Goal: Task Accomplishment & Management: Manage account settings

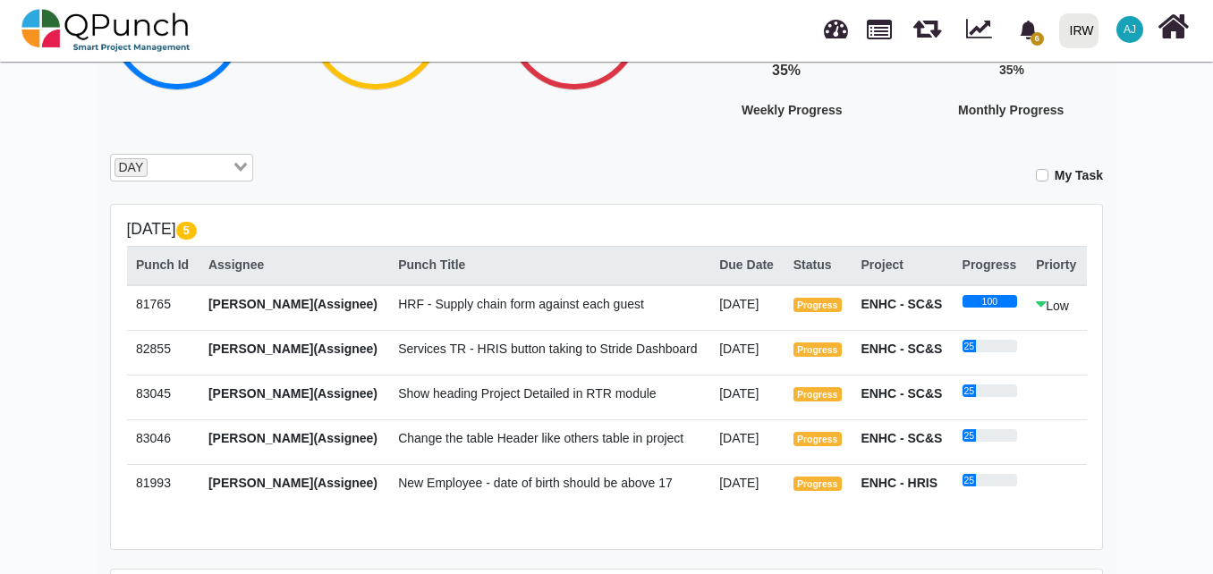
scroll to position [239, 0]
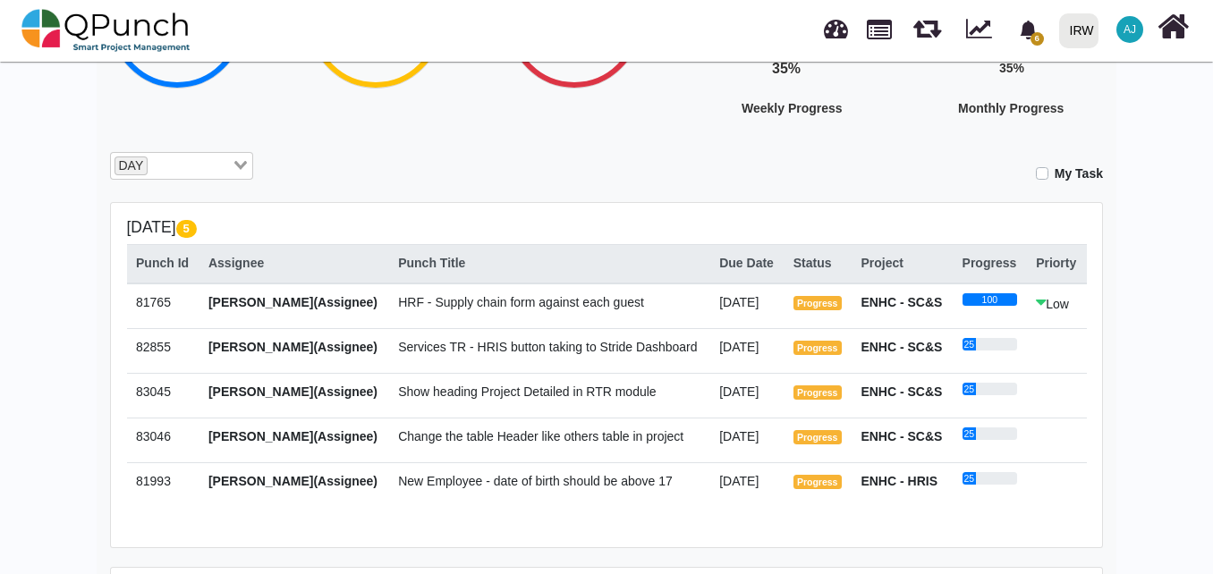
click at [632, 391] on span "Show heading Project Detailed in RTR module" at bounding box center [527, 392] width 258 height 14
click at [458, 388] on span "Show heading Project Detailed in RTR module" at bounding box center [527, 392] width 258 height 14
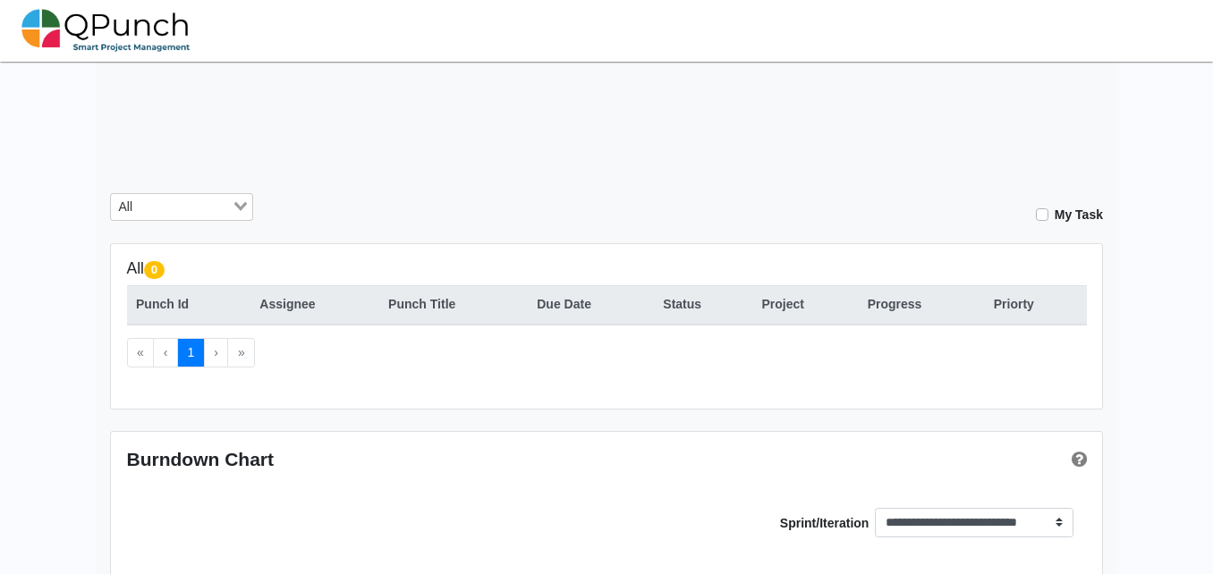
scroll to position [196, 0]
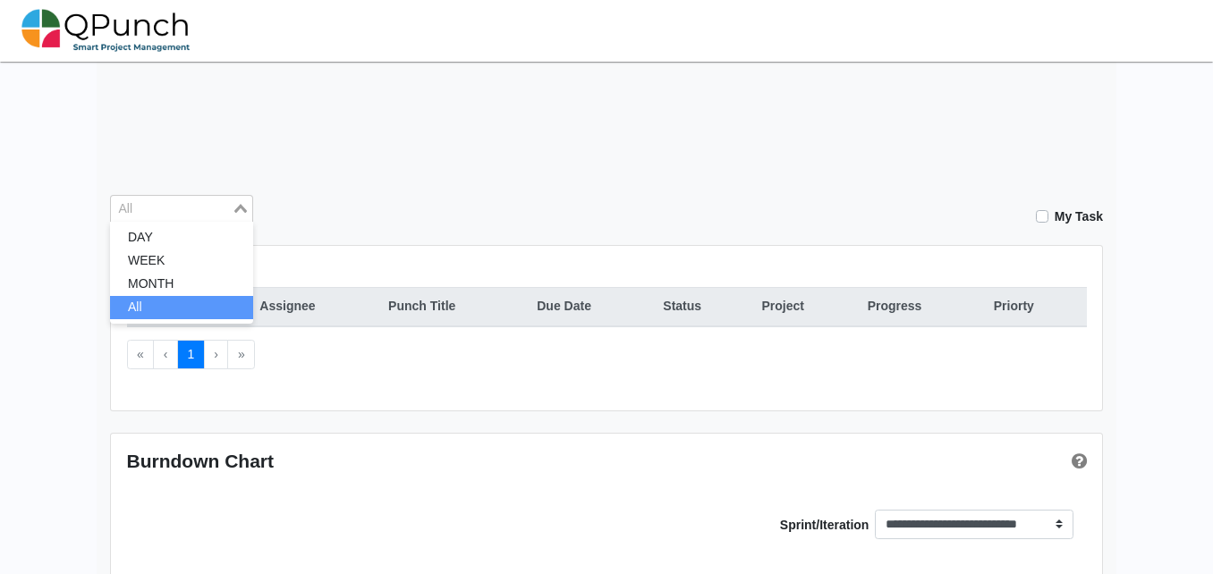
click at [213, 217] on input "Search for option" at bounding box center [171, 210] width 117 height 20
click at [192, 289] on li "MONTH" at bounding box center [181, 284] width 143 height 23
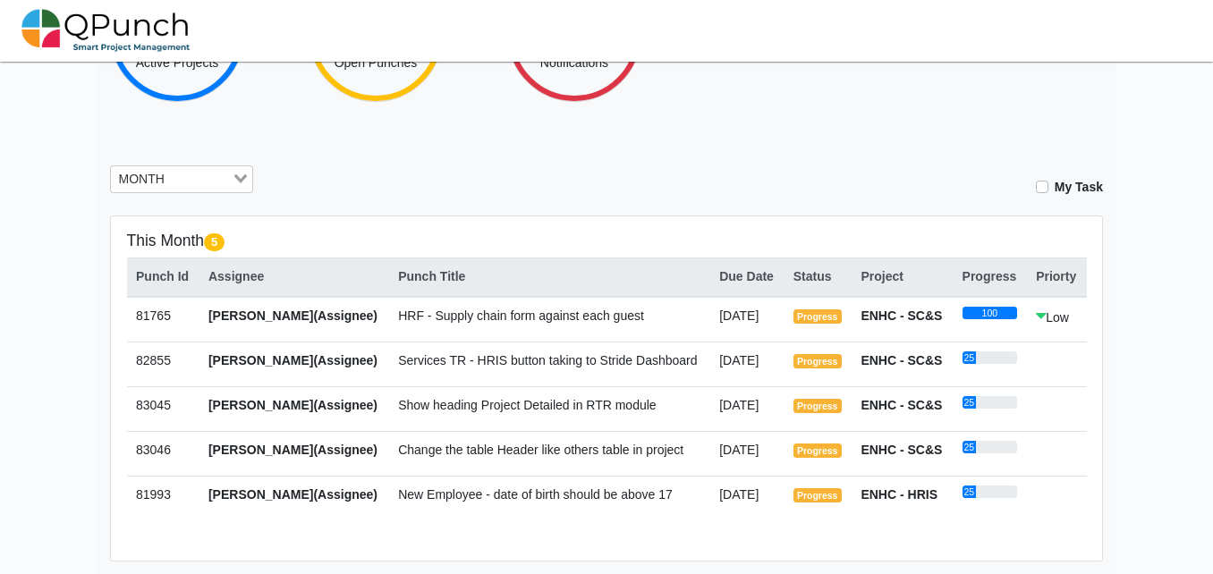
scroll to position [226, 0]
click at [497, 407] on span "Show heading Project Detailed in RTR module" at bounding box center [527, 404] width 258 height 14
click at [369, 412] on span "Abdullah Jahangir(Assignee)" at bounding box center [292, 404] width 169 height 14
drag, startPoint x: 369, startPoint y: 412, endPoint x: 441, endPoint y: 412, distance: 72.5
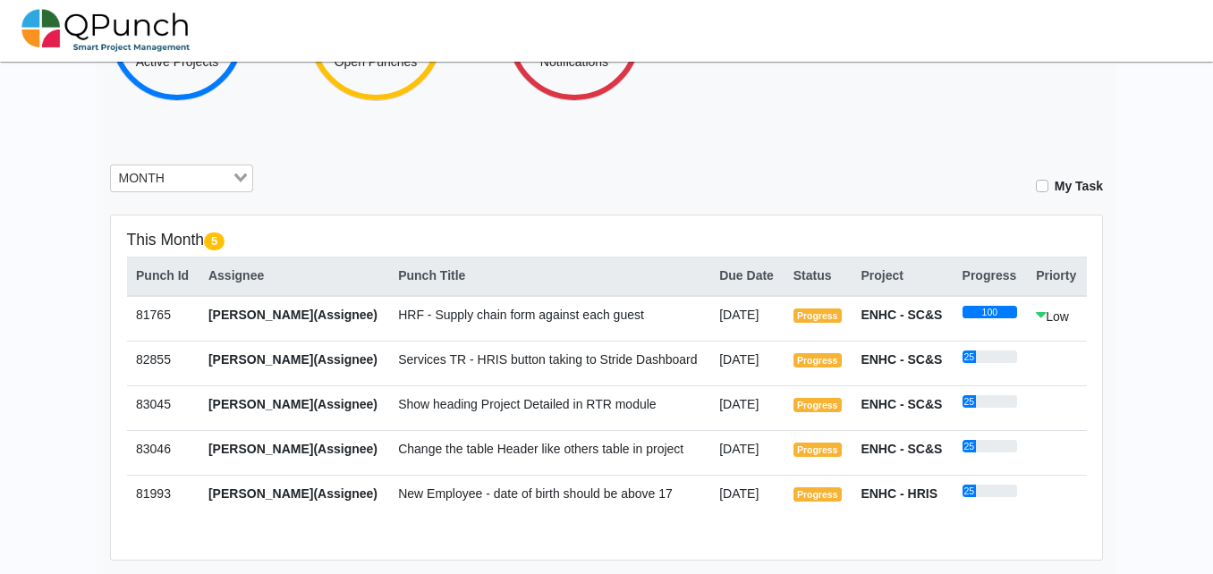
click at [441, 412] on span "Show heading Project Detailed in RTR module" at bounding box center [527, 404] width 258 height 14
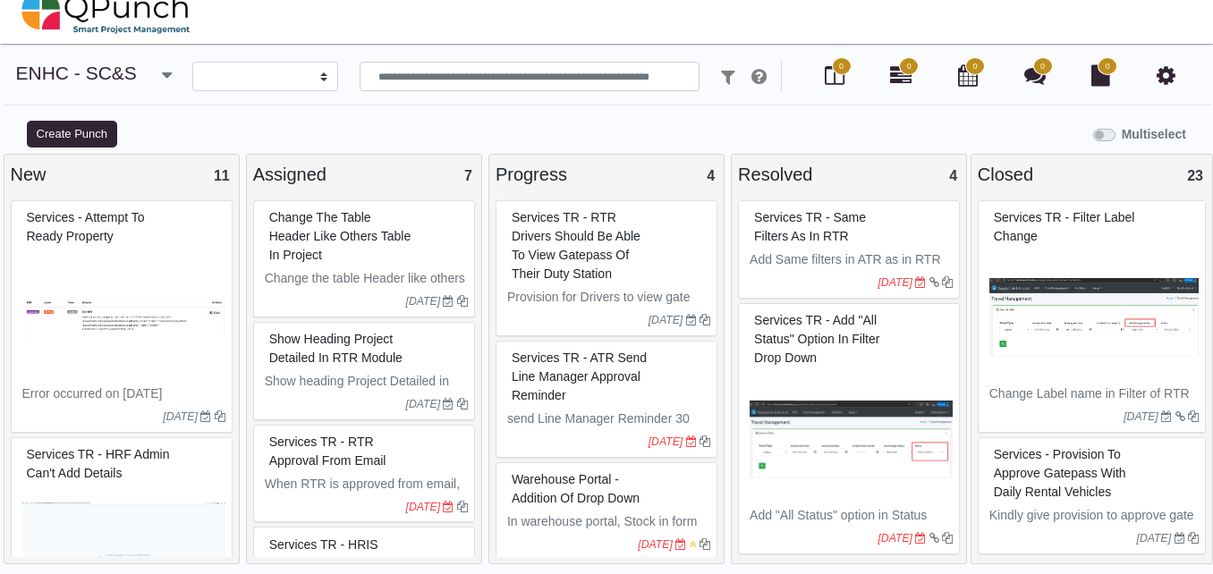
select select
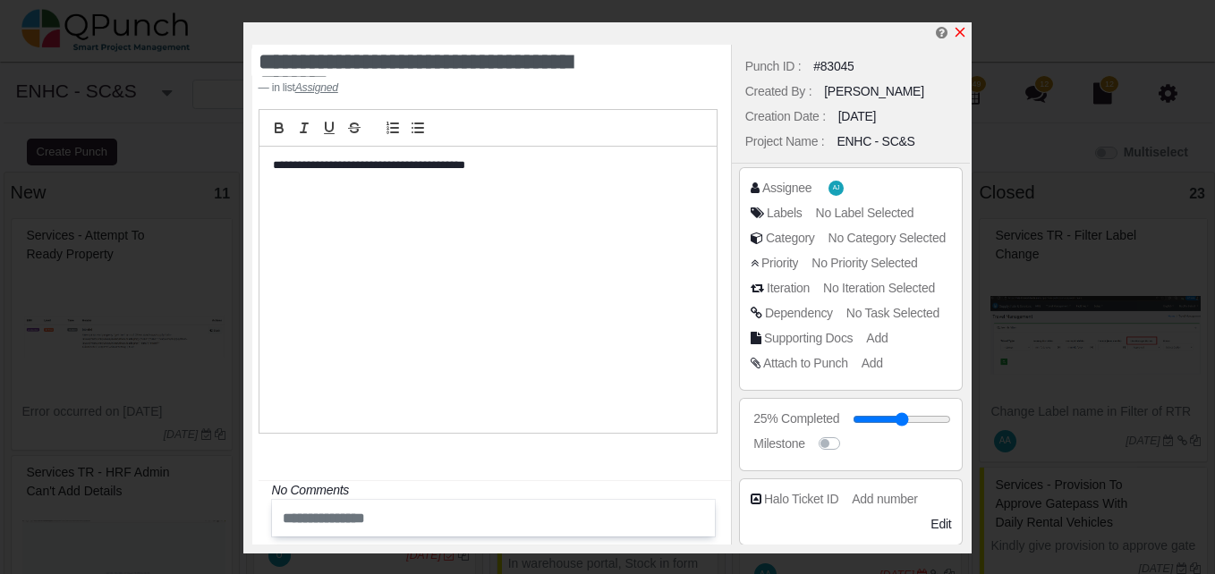
click at [958, 38] on icon "x" at bounding box center [960, 32] width 14 height 14
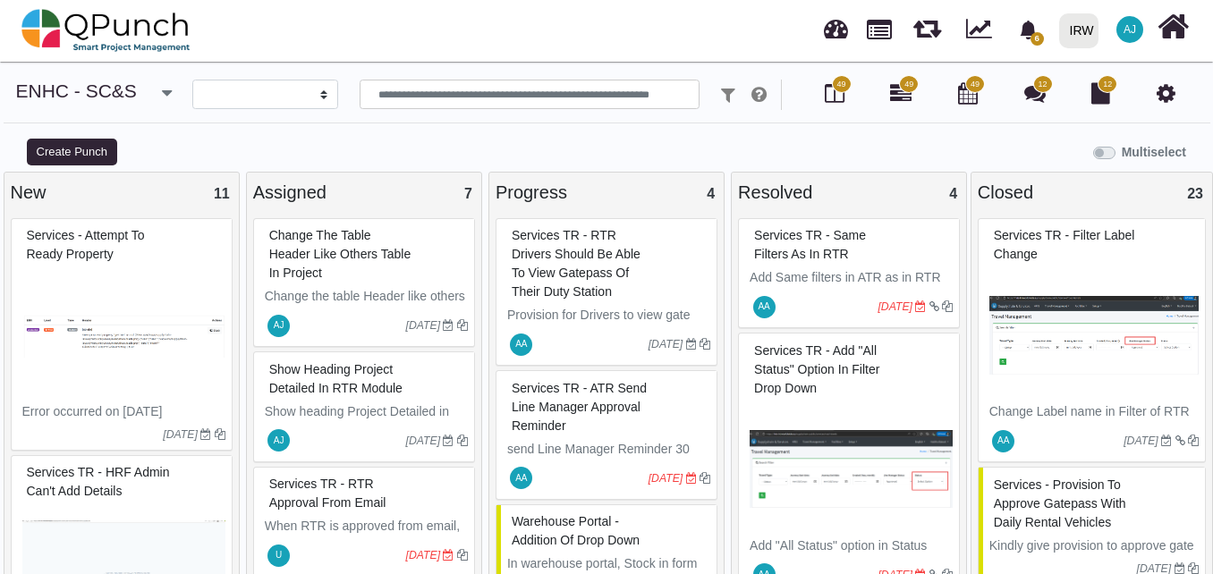
select select
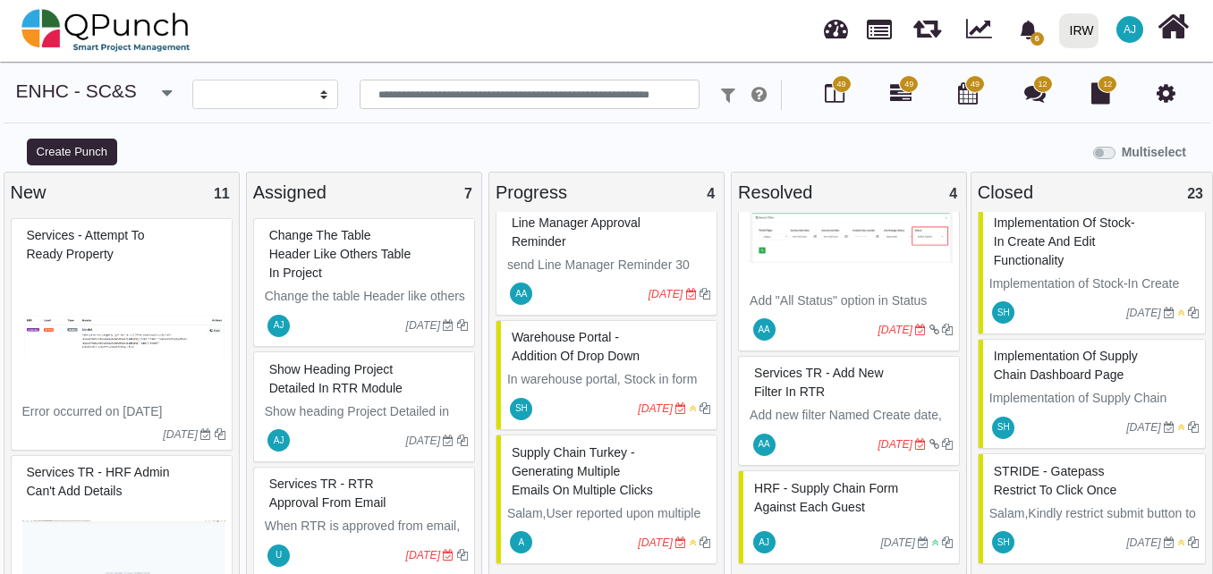
click at [388, 282] on div "Change the table Header like others table in project" at bounding box center [366, 254] width 203 height 65
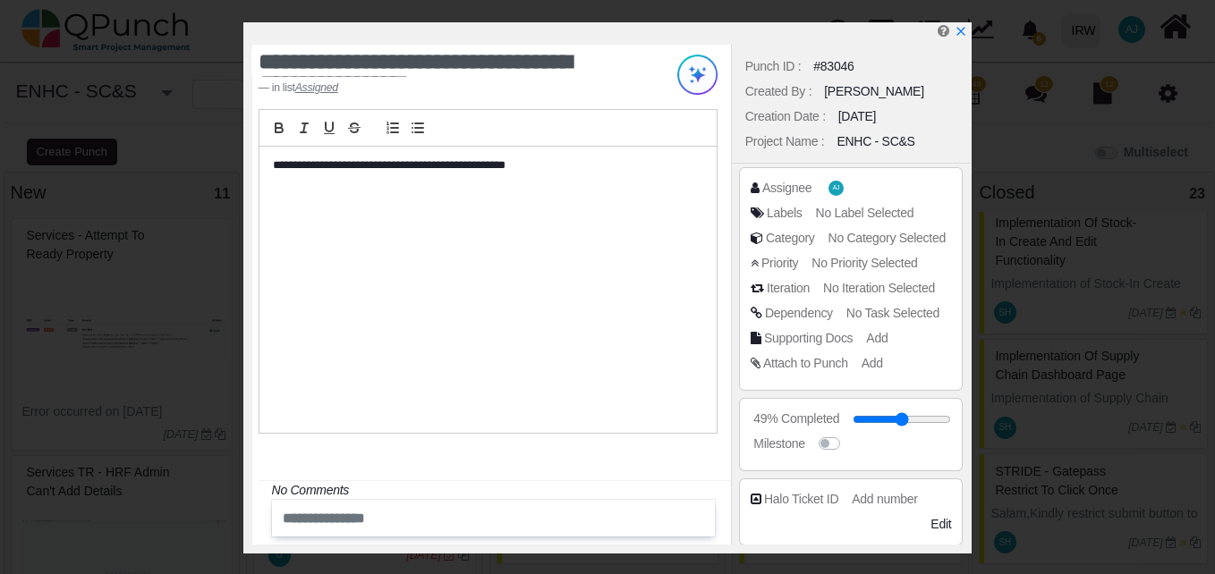
drag, startPoint x: 880, startPoint y: 419, endPoint x: 991, endPoint y: 421, distance: 111.0
click at [951, 421] on input "range" at bounding box center [902, 419] width 98 height 7
type input "**"
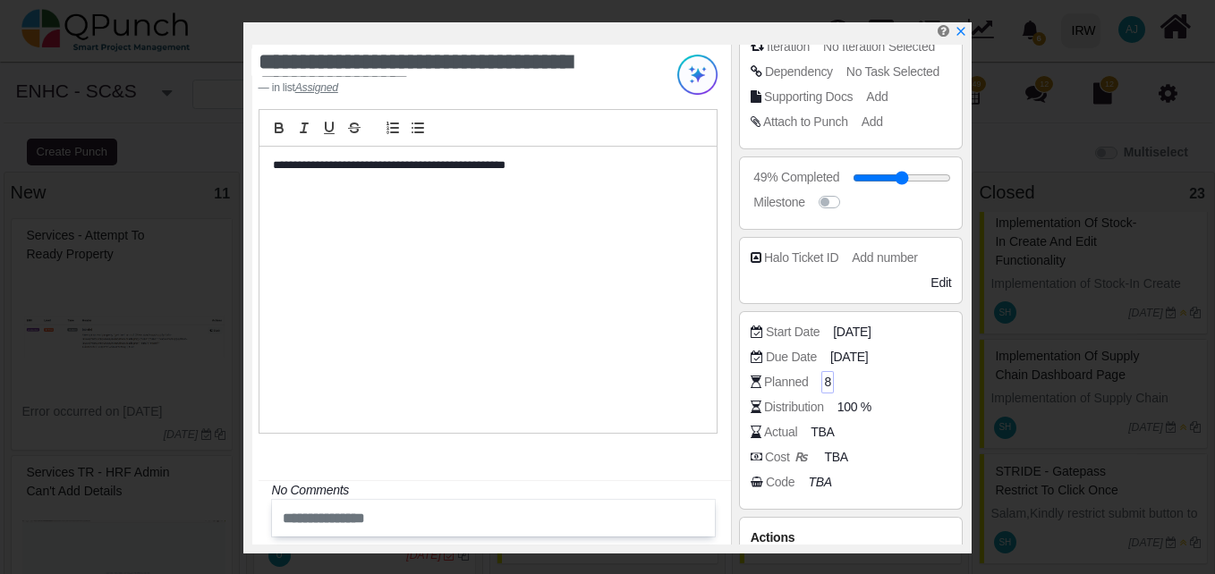
scroll to position [241, 0]
click at [857, 357] on span "[DATE]" at bounding box center [852, 358] width 38 height 19
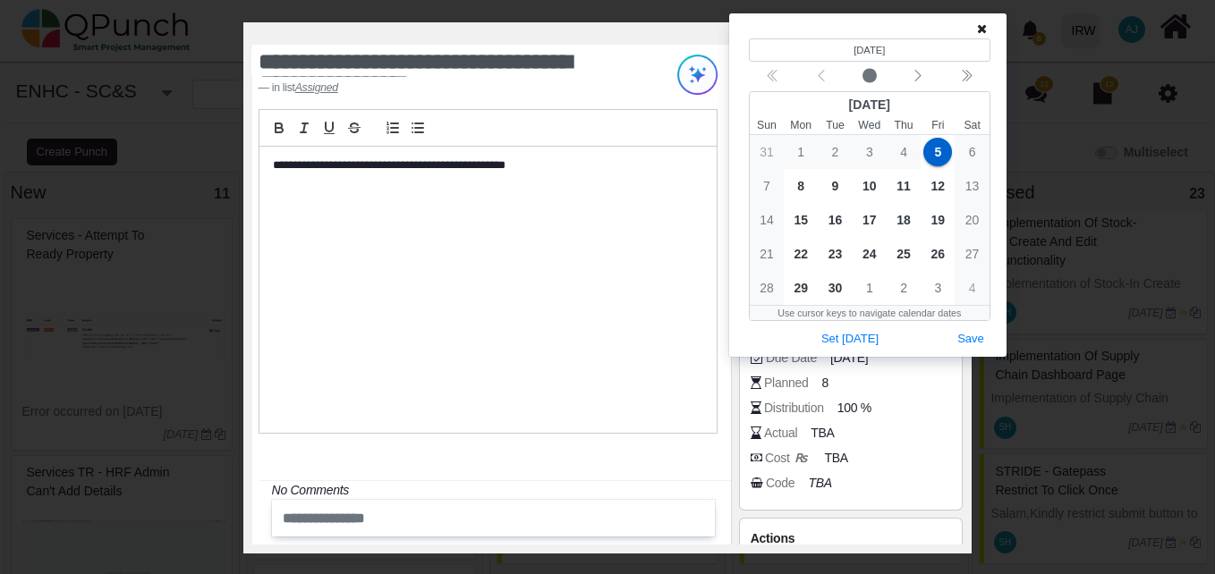
click at [818, 378] on div "Planned 8" at bounding box center [856, 383] width 210 height 18
drag, startPoint x: 818, startPoint y: 378, endPoint x: 852, endPoint y: 389, distance: 35.7
click at [852, 389] on div "Planned 8" at bounding box center [856, 383] width 210 height 18
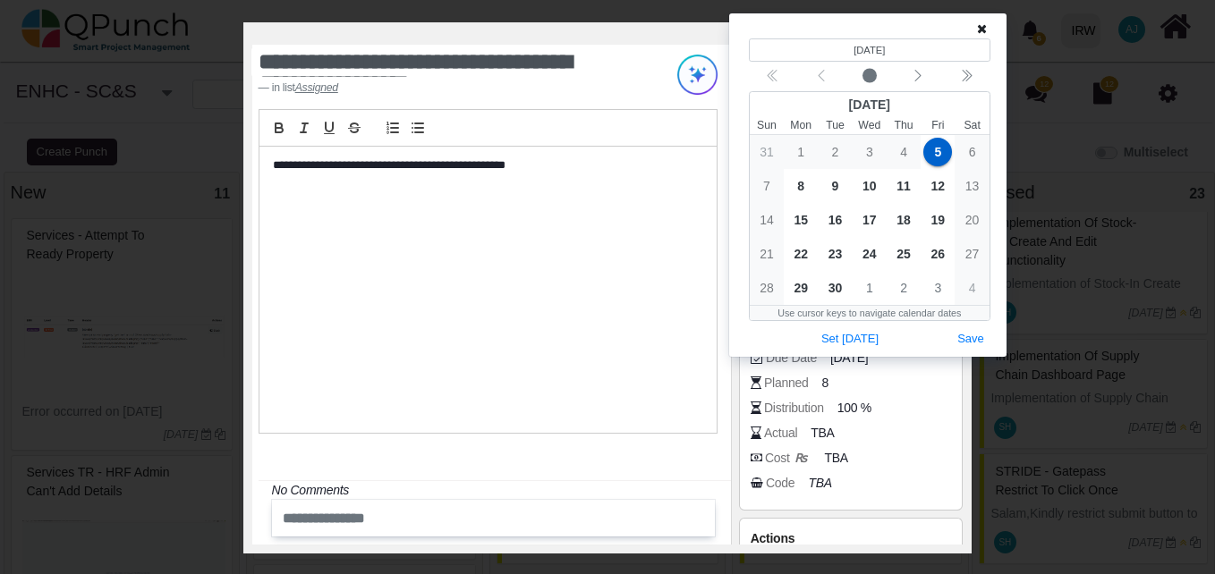
click at [866, 378] on div "Planned 8" at bounding box center [856, 383] width 210 height 18
click at [970, 337] on button "Save" at bounding box center [970, 339] width 39 height 24
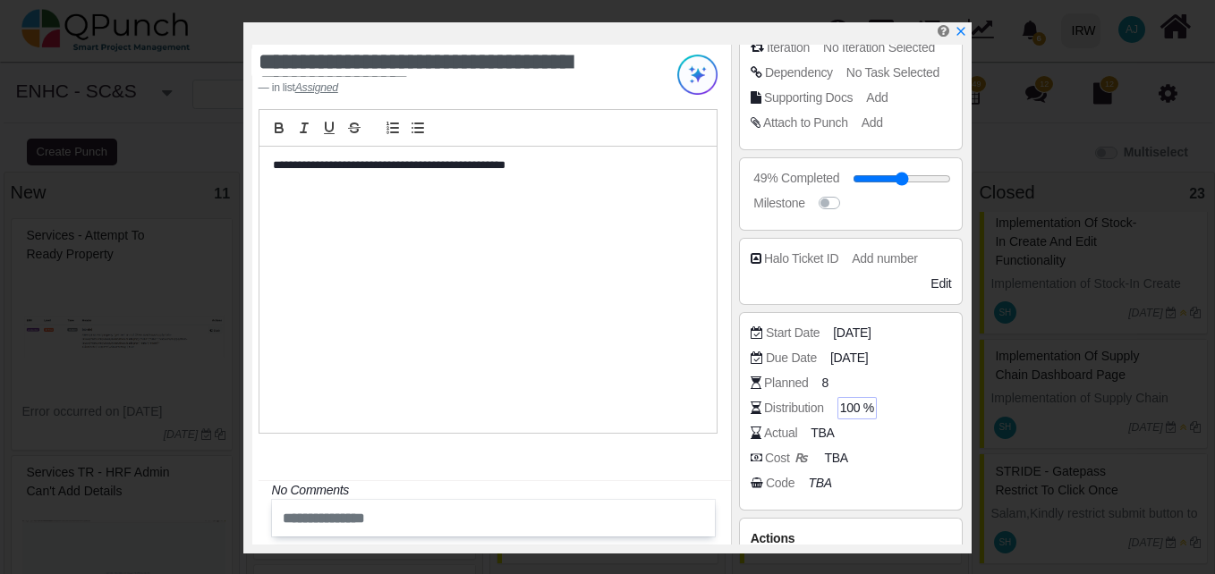
drag, startPoint x: 820, startPoint y: 395, endPoint x: 864, endPoint y: 409, distance: 46.1
click at [864, 409] on div "Start Date 05-09-2025 Due Date 05-09-2025 Planned 8 Distribution 100 % Actual T…" at bounding box center [851, 411] width 201 height 175
click at [866, 410] on span "100 %" at bounding box center [857, 408] width 34 height 19
click at [824, 390] on span "8" at bounding box center [827, 383] width 7 height 19
click at [816, 429] on span "TBA" at bounding box center [824, 433] width 23 height 19
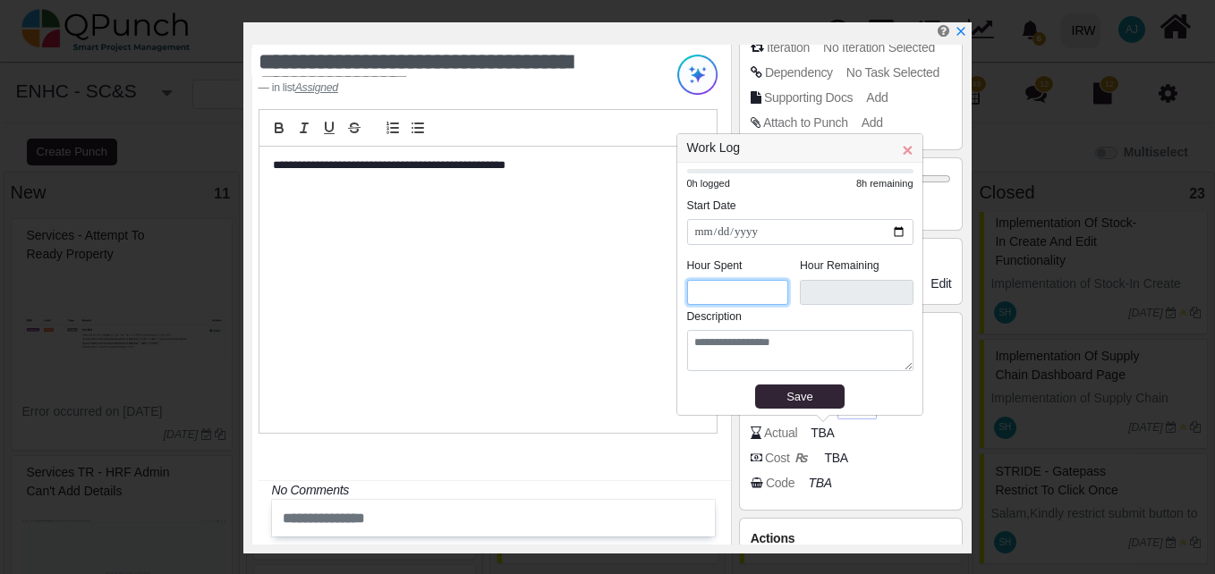
drag, startPoint x: 727, startPoint y: 292, endPoint x: 693, endPoint y: 291, distance: 34.0
click at [693, 291] on input "*" at bounding box center [738, 293] width 102 height 26
type input "*"
type input "***"
type input "*"
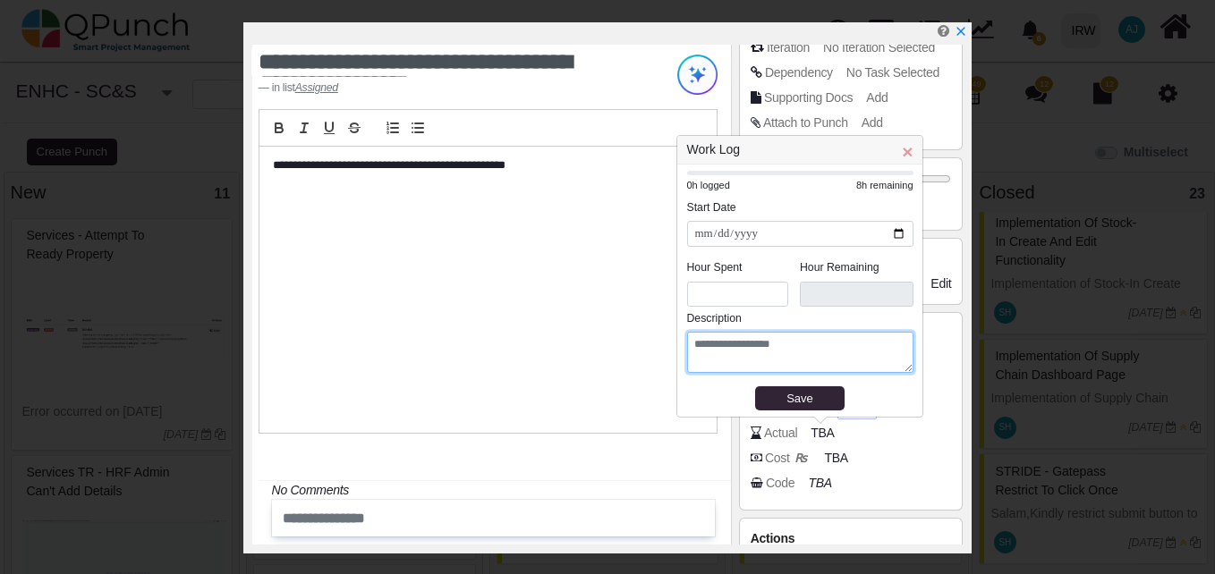
click at [712, 342] on textarea at bounding box center [800, 352] width 226 height 41
paste textarea "**********"
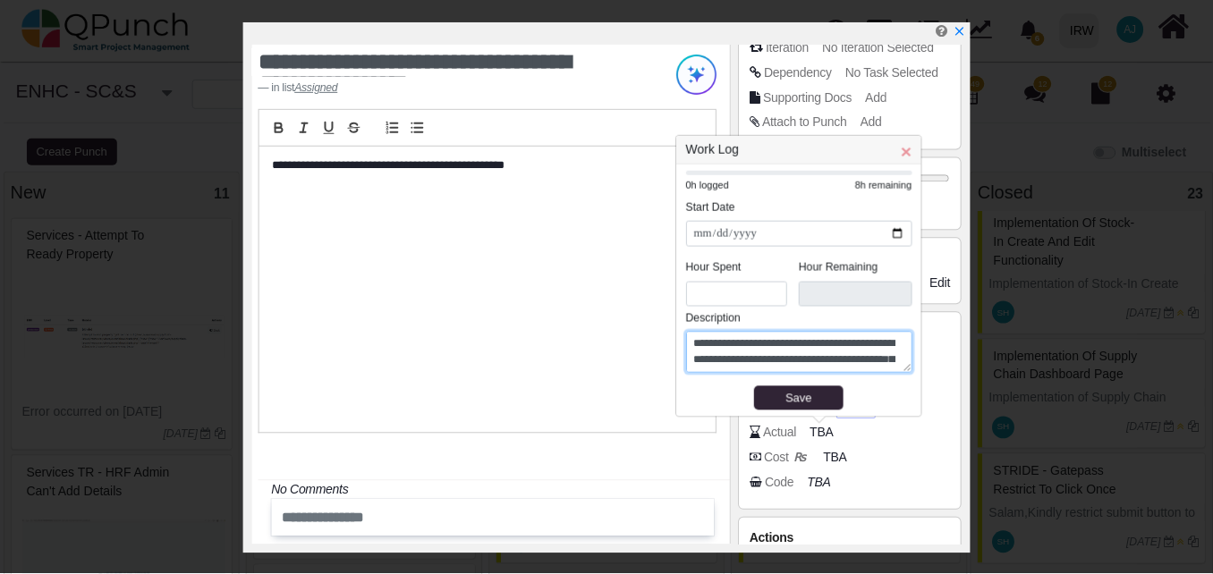
scroll to position [16, 0]
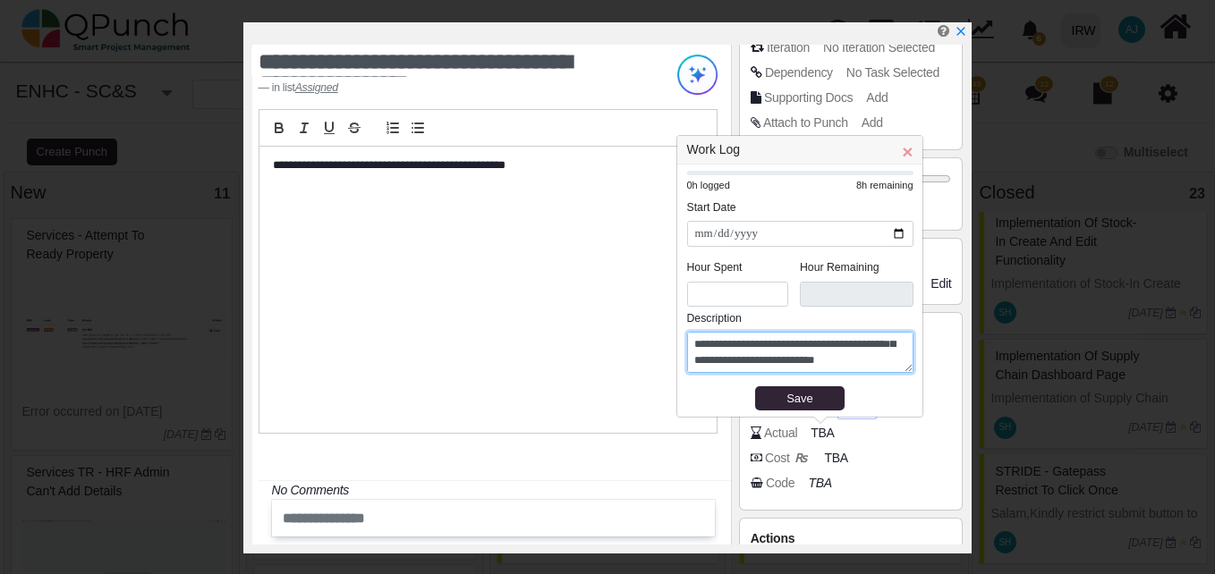
type textarea "**********"
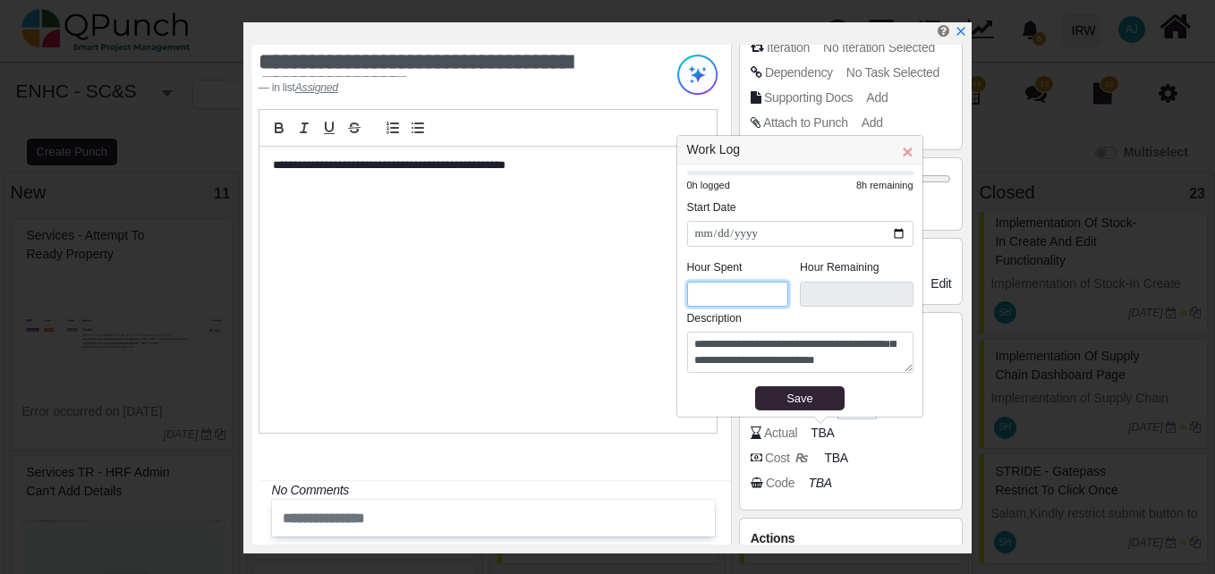
drag, startPoint x: 747, startPoint y: 296, endPoint x: 655, endPoint y: 297, distance: 92.2
click at [655, 297] on body "6 Notification Clear Change the table Header like others table in Nabiha Batool…" at bounding box center [607, 296] width 1215 height 592
click at [690, 293] on input "*" at bounding box center [738, 295] width 102 height 26
type input "*"
type input "***"
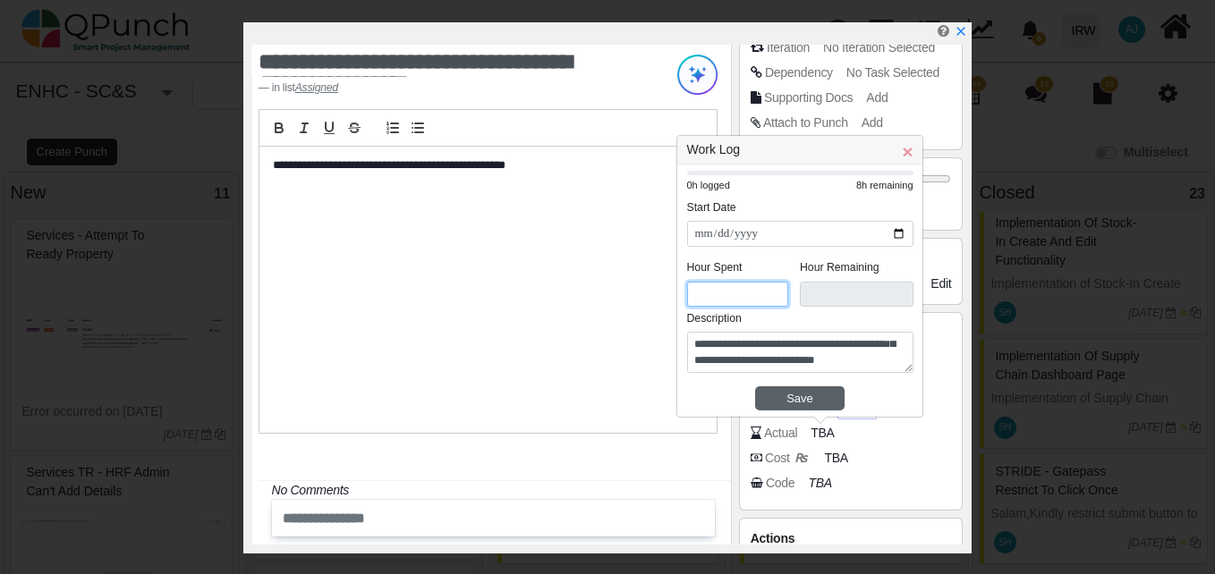
type input "*"
click at [826, 393] on div "Save" at bounding box center [799, 399] width 77 height 18
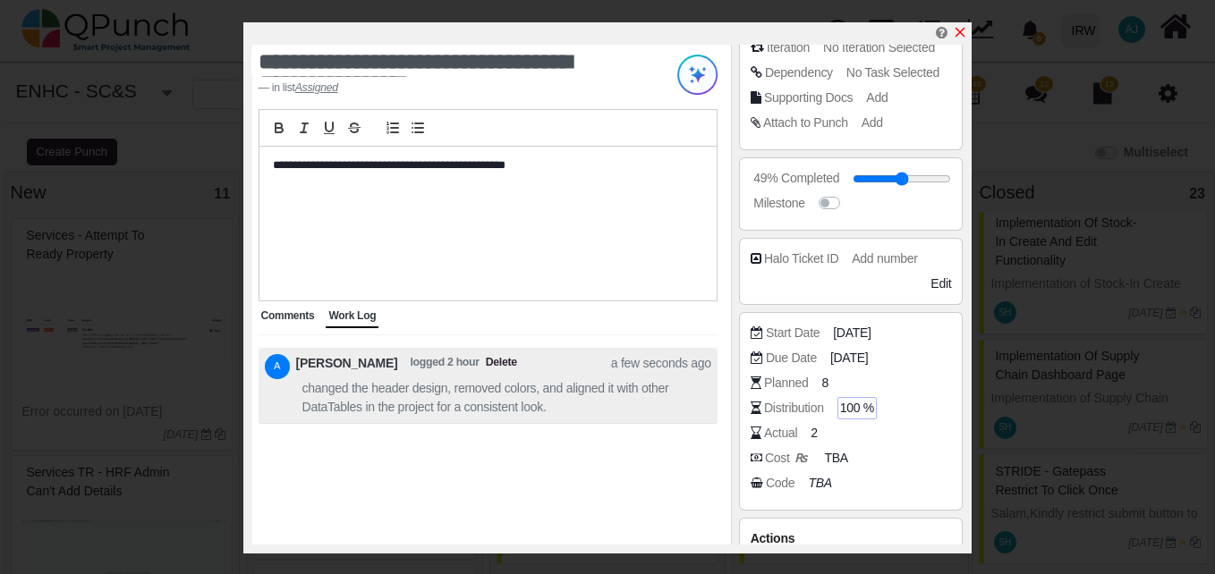
click at [961, 27] on icon "x" at bounding box center [960, 32] width 14 height 14
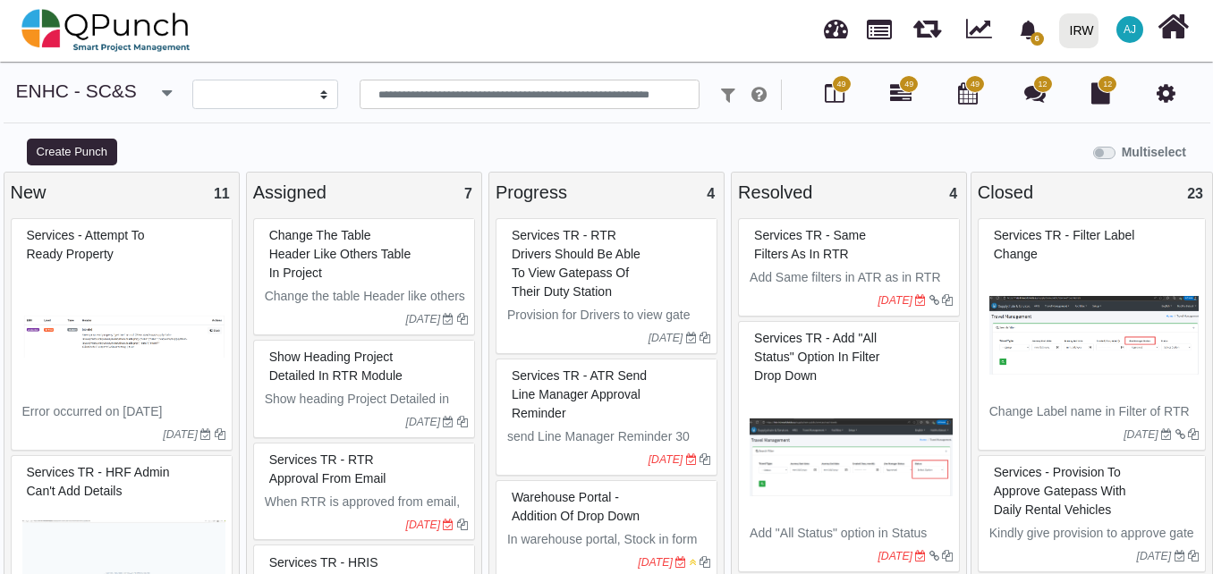
select select
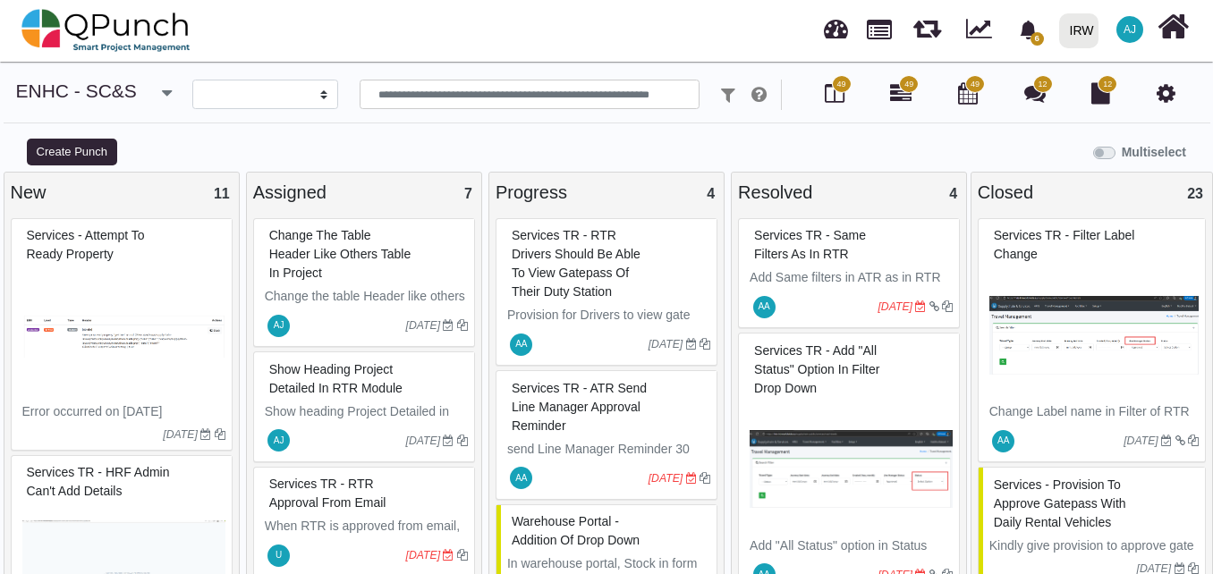
click at [354, 286] on div "Change the table Header like others table in project" at bounding box center [366, 254] width 203 height 65
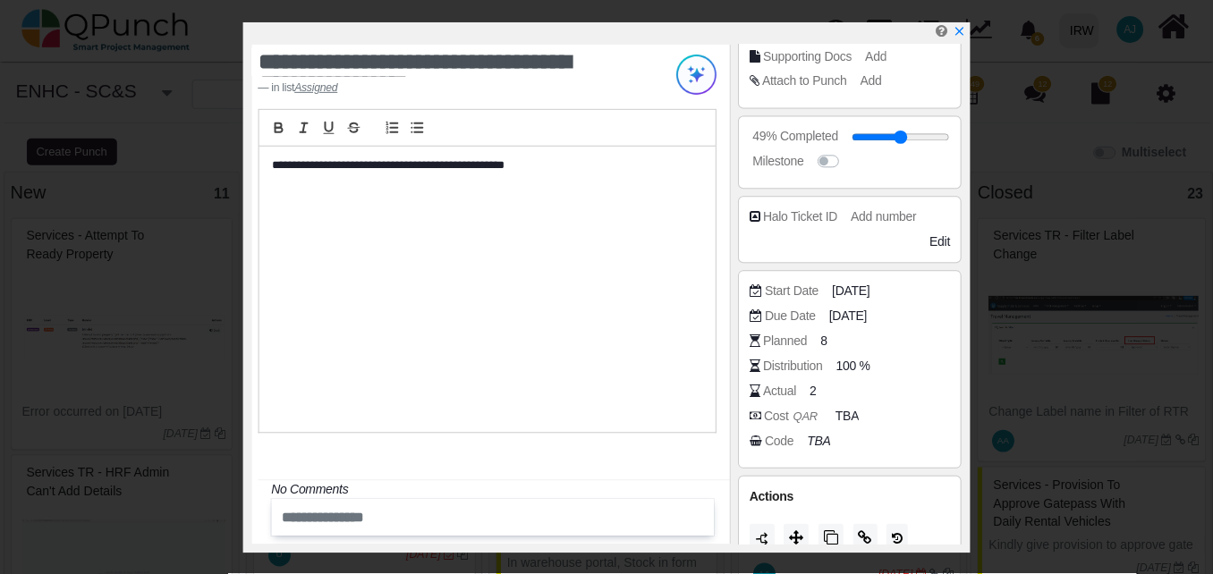
scroll to position [284, 0]
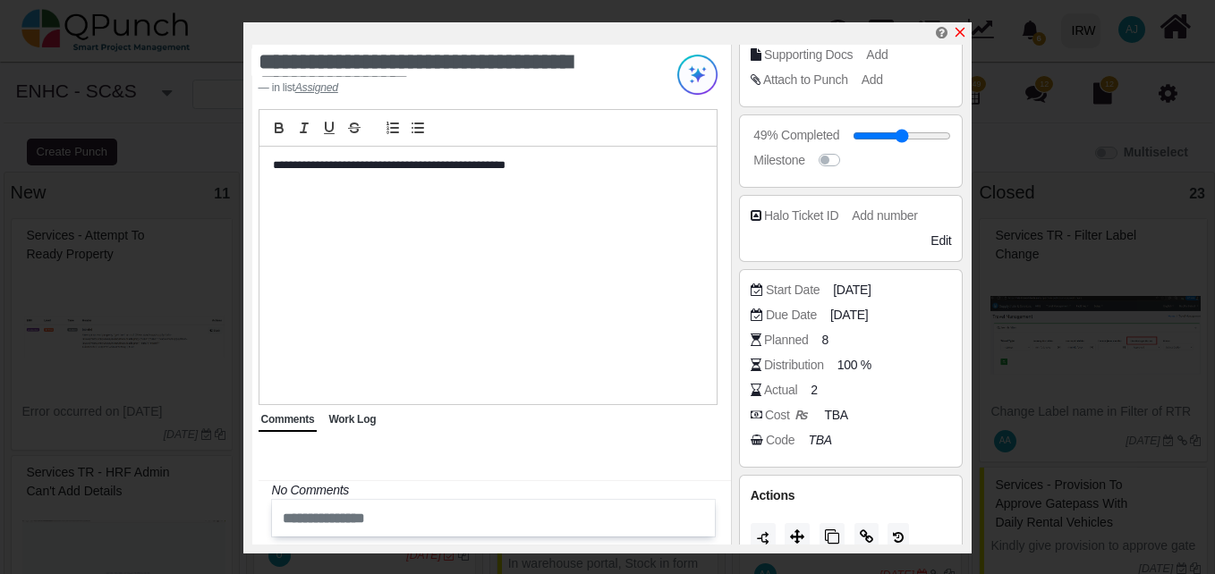
click at [959, 33] on icon "x" at bounding box center [961, 33] width 10 height 10
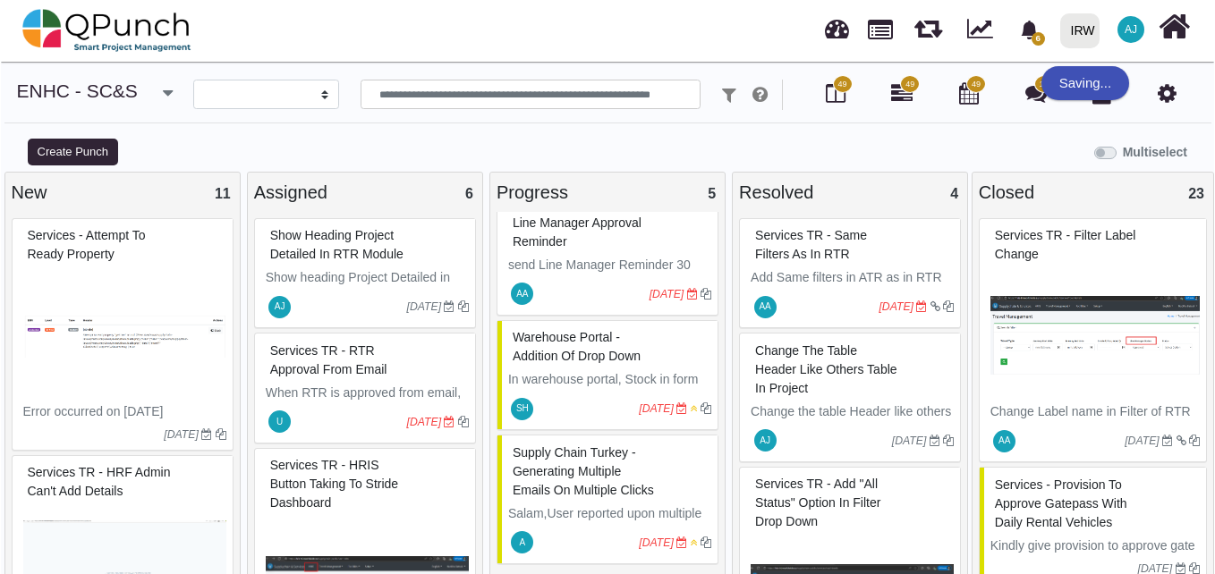
scroll to position [203, 0]
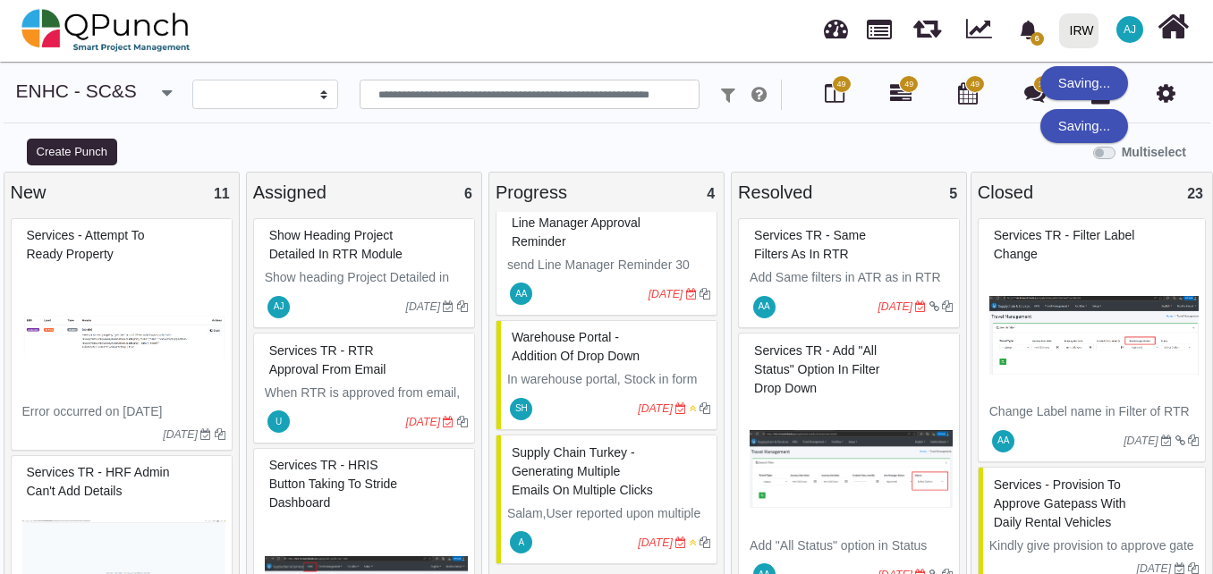
click at [379, 240] on span "Show heading Project Detailed in RTR module" at bounding box center [335, 244] width 133 height 33
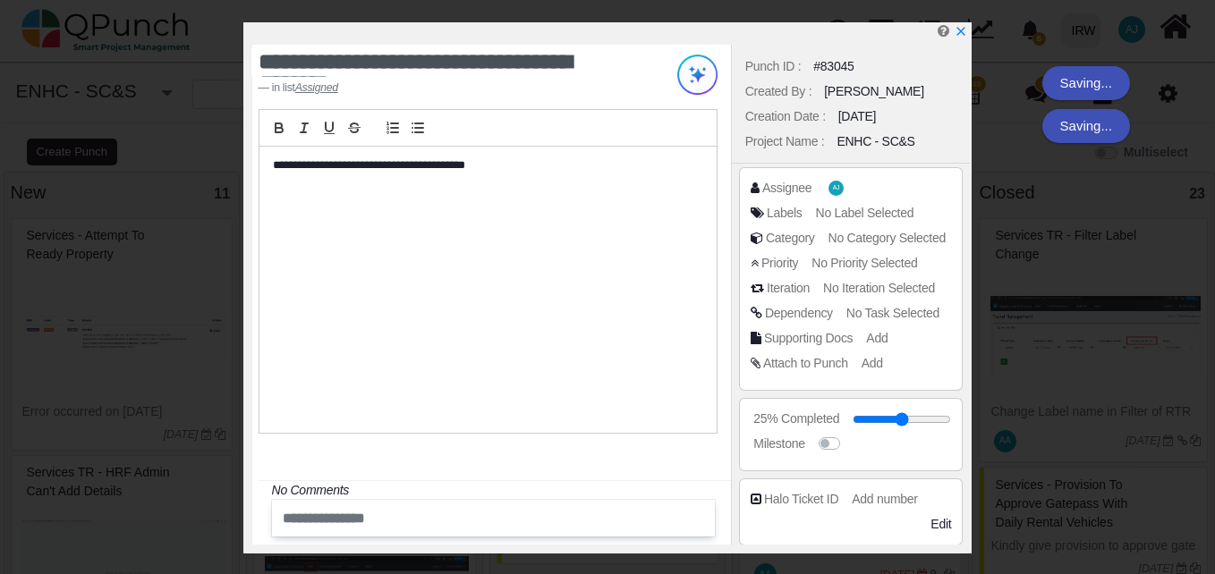
scroll to position [306, 0]
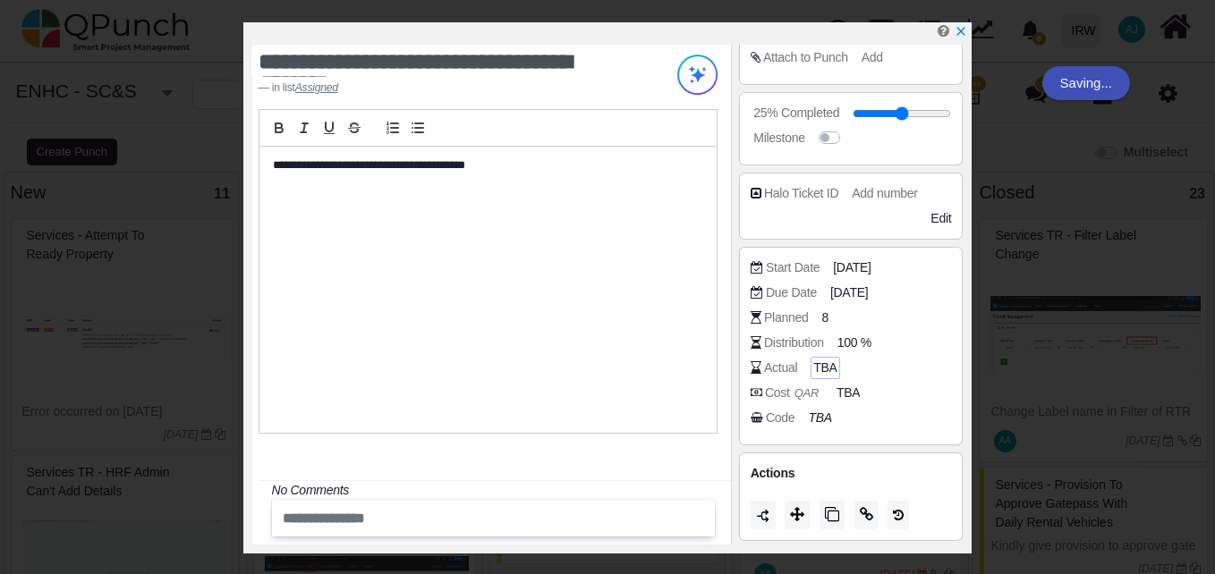
click at [825, 368] on span "TBA" at bounding box center [824, 368] width 23 height 19
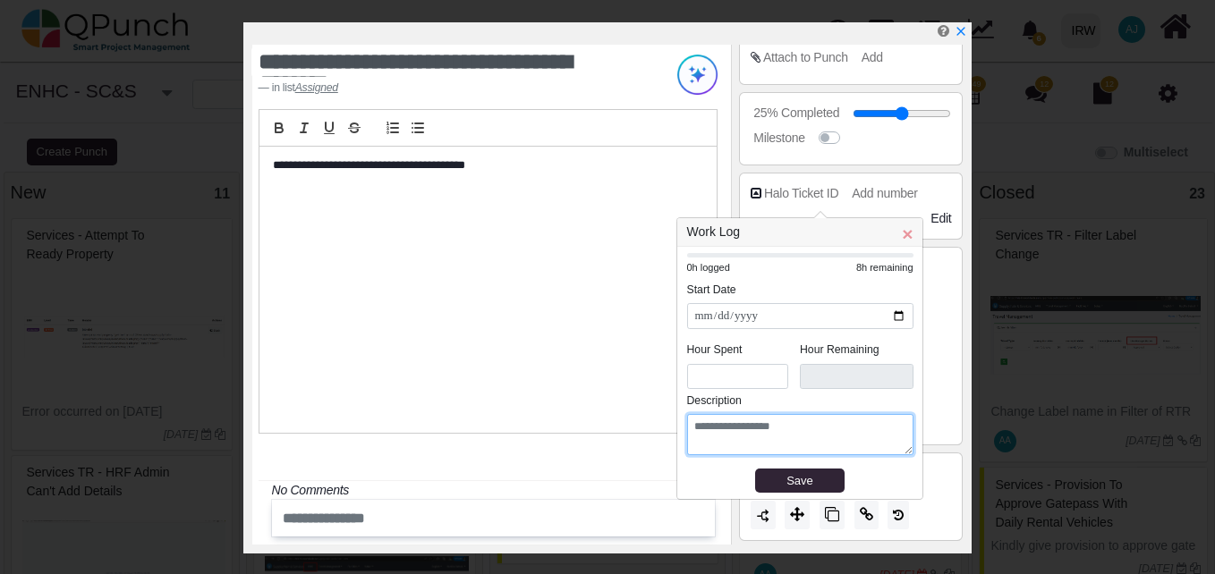
click at [760, 438] on textarea at bounding box center [800, 434] width 226 height 41
paste textarea "**********"
type textarea "**********"
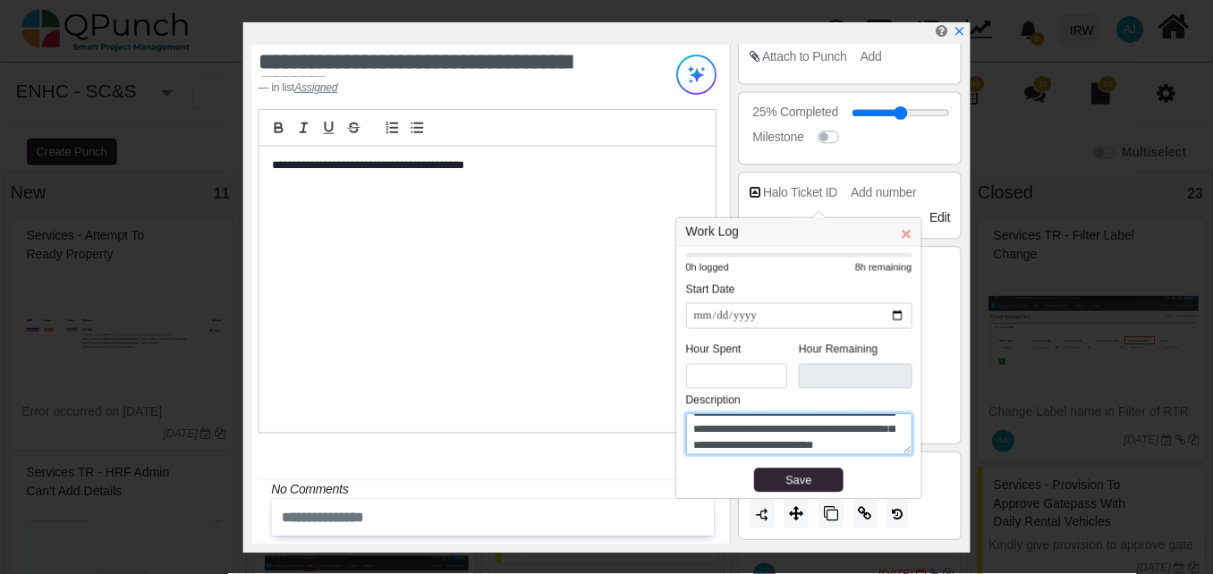
scroll to position [0, 0]
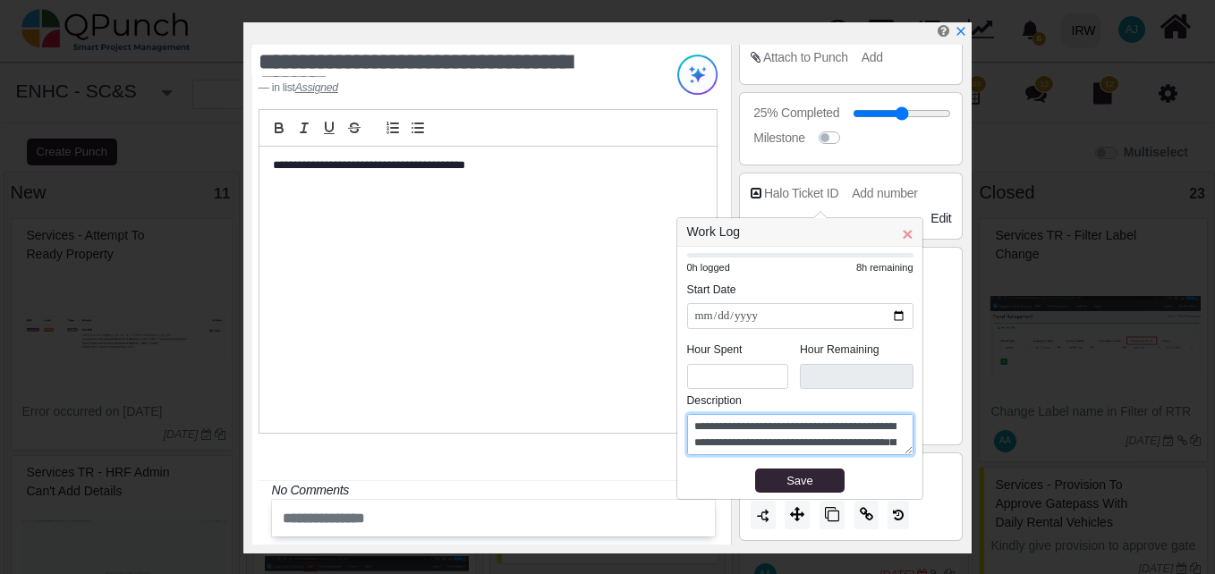
drag, startPoint x: 824, startPoint y: 425, endPoint x: 697, endPoint y: 419, distance: 127.2
click at [697, 419] on textarea "**********" at bounding box center [800, 434] width 226 height 41
paste textarea "**********"
type textarea "**********"
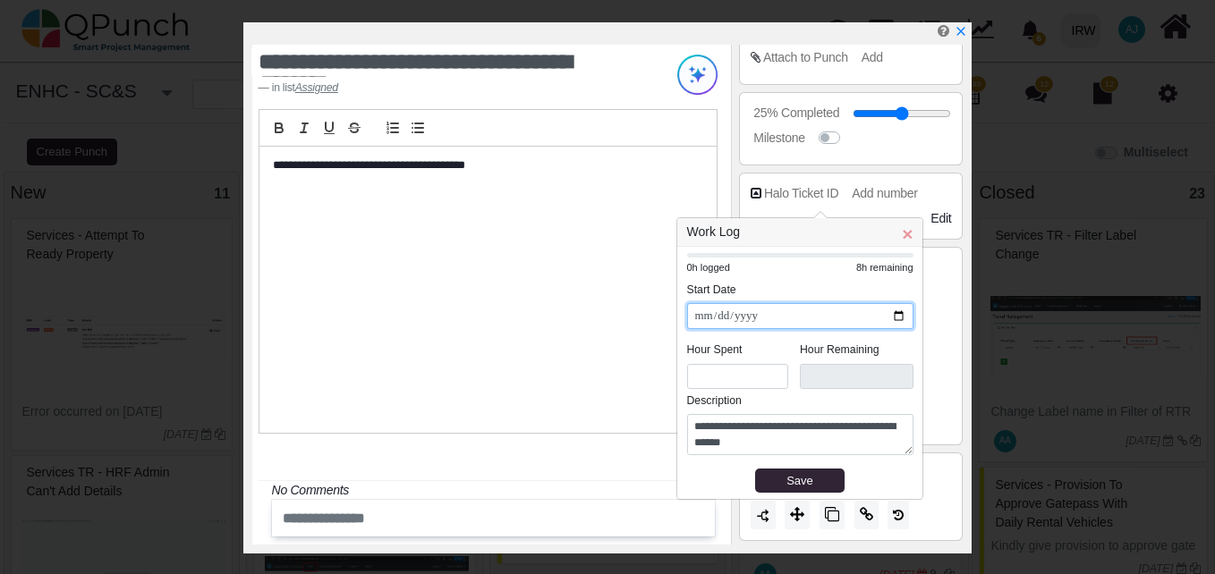
click at [897, 320] on input "**********" at bounding box center [800, 316] width 226 height 26
click at [803, 472] on div "Move" at bounding box center [797, 484] width 39 height 33
click at [775, 484] on div "Save" at bounding box center [799, 481] width 77 height 18
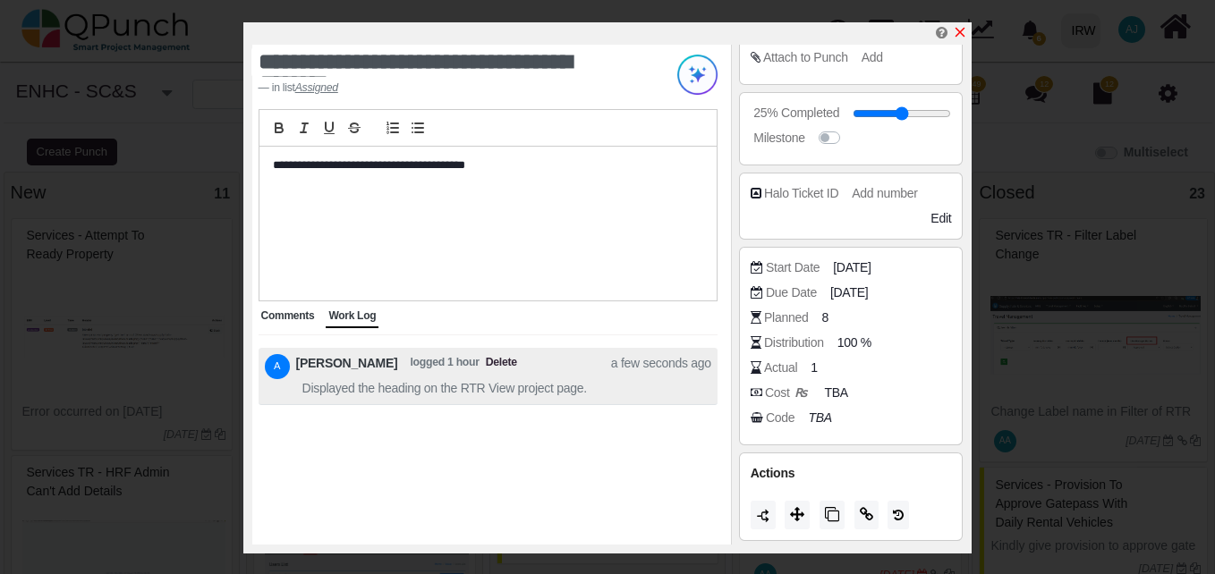
click at [964, 34] on icon "x" at bounding box center [960, 32] width 14 height 14
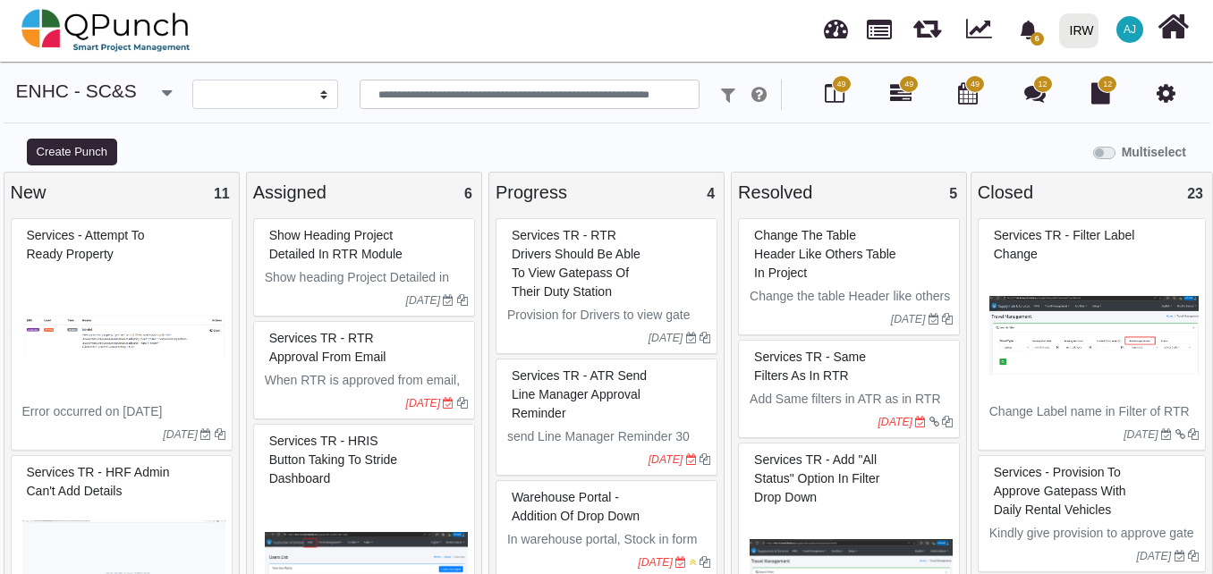
select select
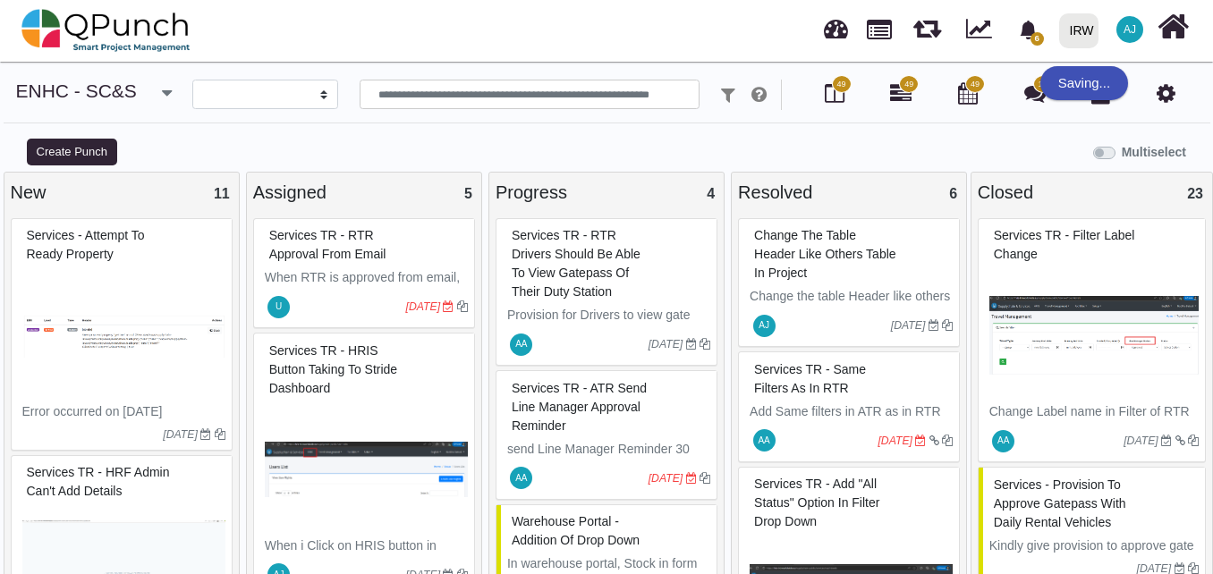
click at [868, 283] on div "Change the table Header like others table in project" at bounding box center [851, 254] width 203 height 65
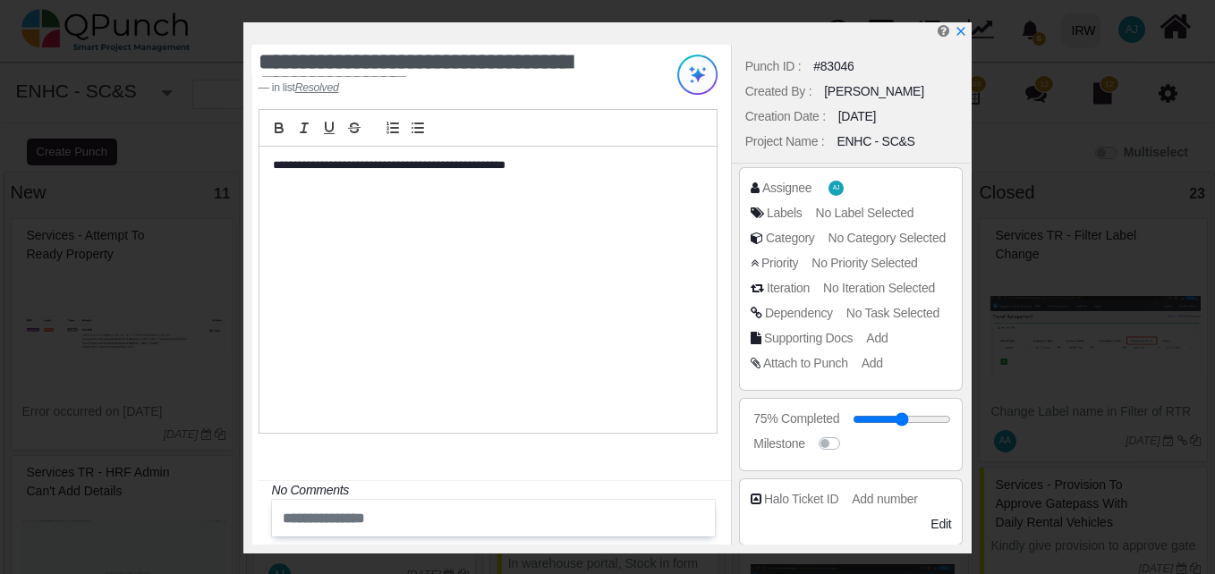
drag, startPoint x: 916, startPoint y: 421, endPoint x: 985, endPoint y: 428, distance: 69.2
type input "***"
click at [951, 423] on input "range" at bounding box center [902, 419] width 98 height 7
click at [707, 376] on div "**********" at bounding box center [487, 290] width 457 height 286
click at [961, 34] on icon "x" at bounding box center [961, 33] width 10 height 10
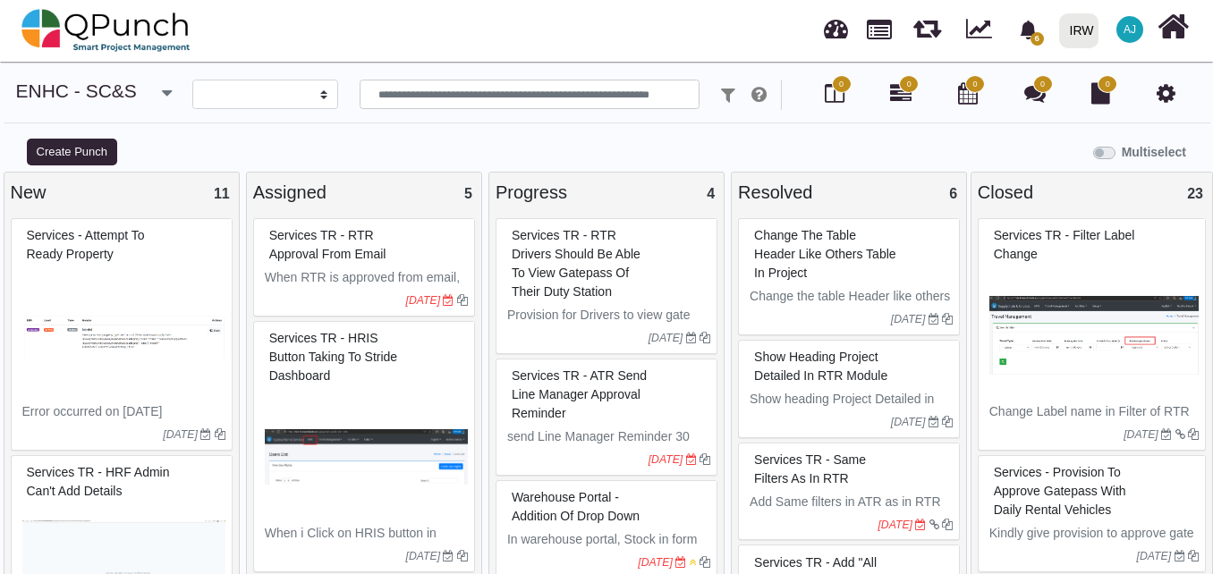
select select
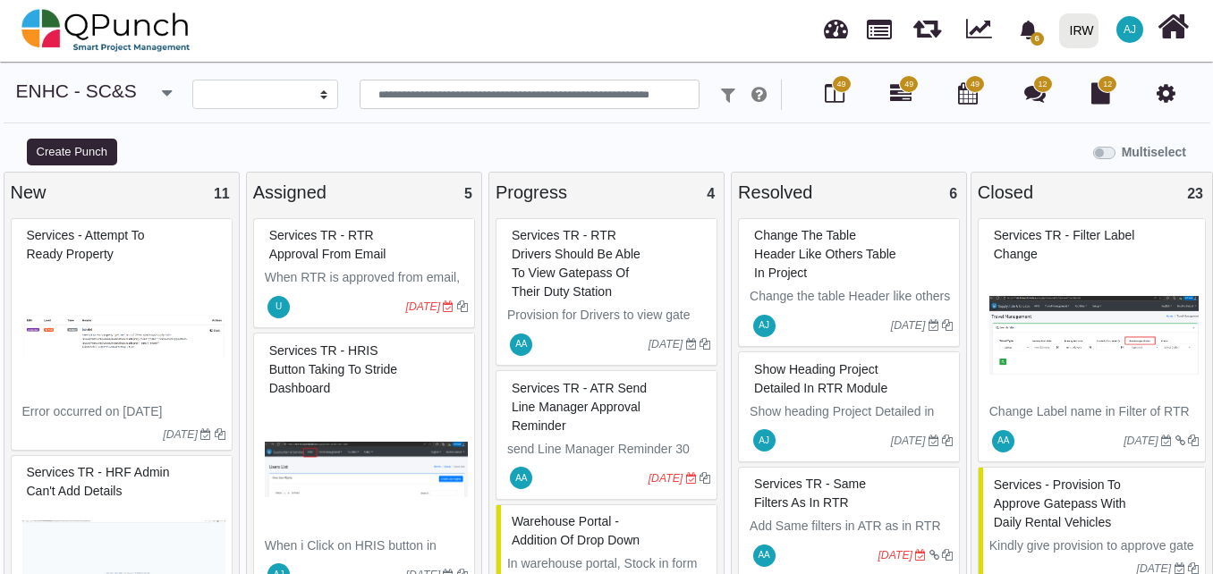
click at [853, 294] on p "Change the table Header like others table in project" at bounding box center [851, 306] width 203 height 38
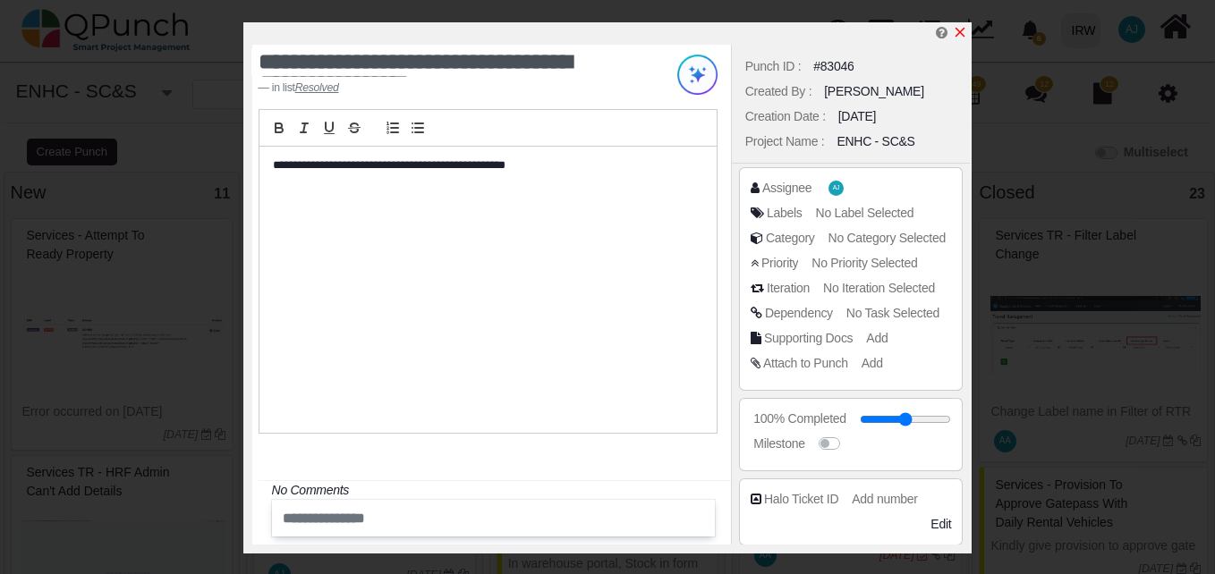
click at [962, 30] on icon "x" at bounding box center [960, 32] width 14 height 14
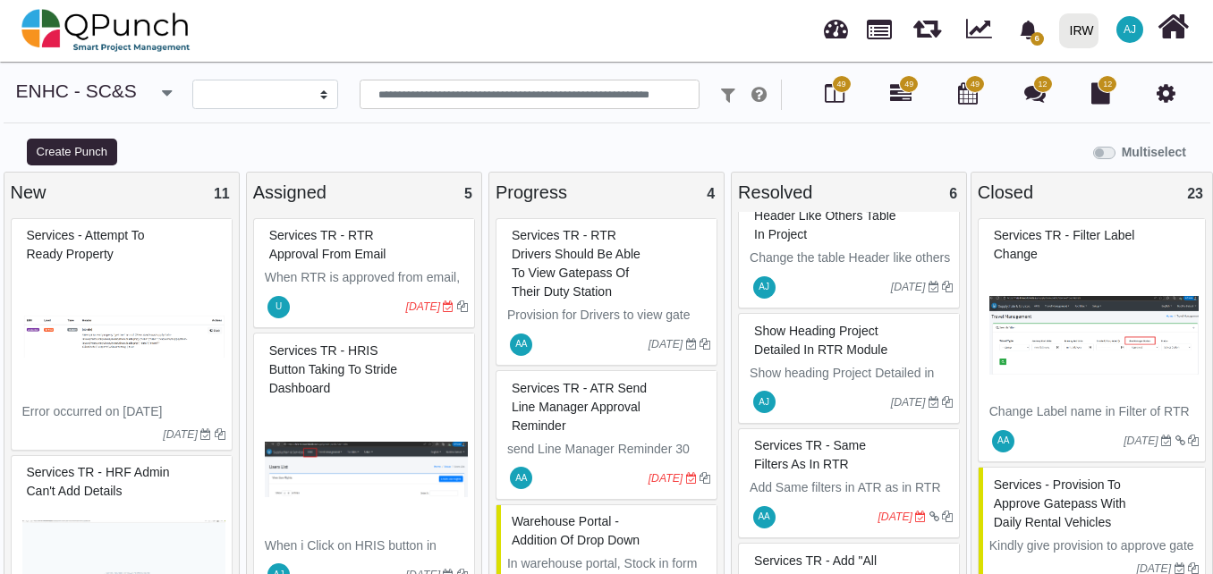
scroll to position [39, 0]
click at [843, 377] on p "Show heading Project Detailed in RTR module" at bounding box center [851, 382] width 203 height 38
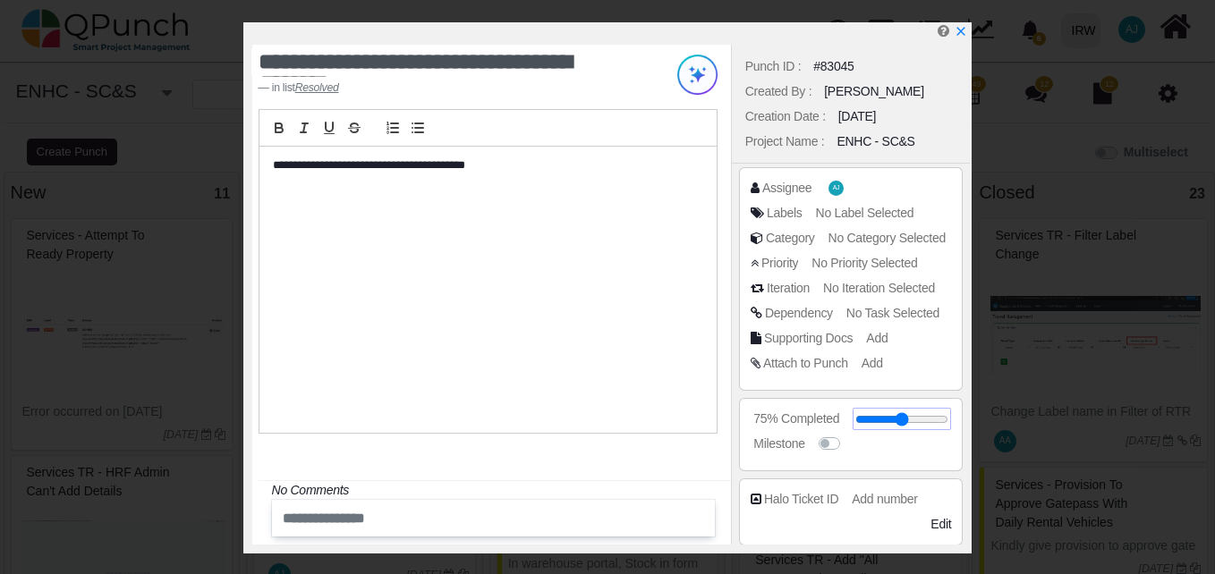
click at [924, 417] on input "range" at bounding box center [901, 419] width 93 height 7
drag, startPoint x: 924, startPoint y: 417, endPoint x: 986, endPoint y: 416, distance: 61.7
click at [952, 416] on input "range" at bounding box center [906, 419] width 92 height 7
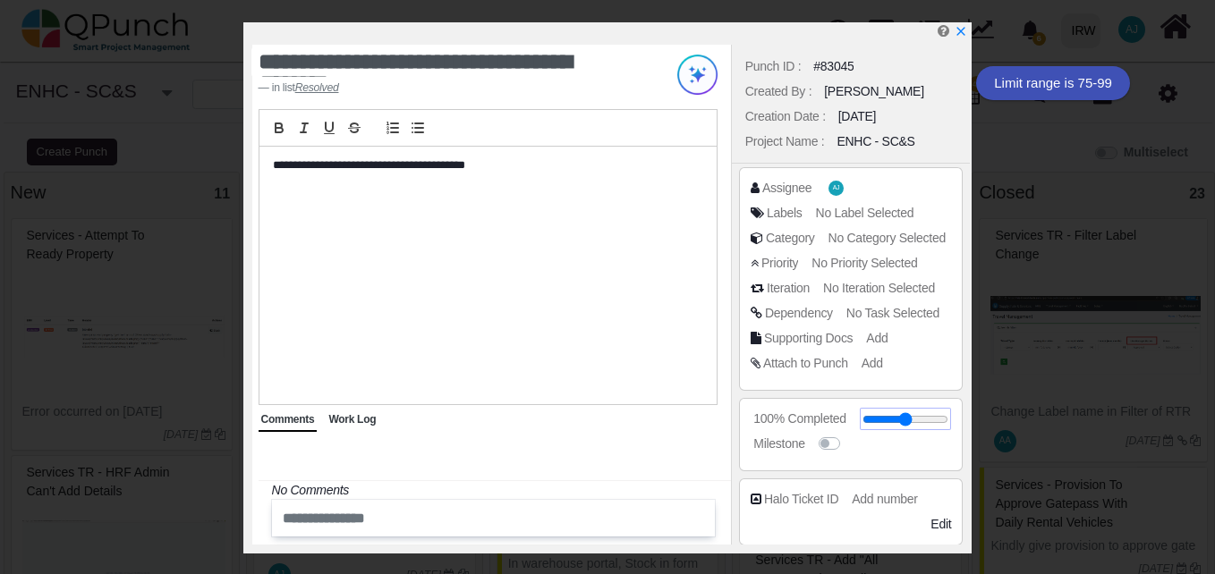
click at [949, 421] on input "range" at bounding box center [906, 419] width 87 height 7
type input "**"
click at [964, 33] on icon "x" at bounding box center [960, 32] width 14 height 14
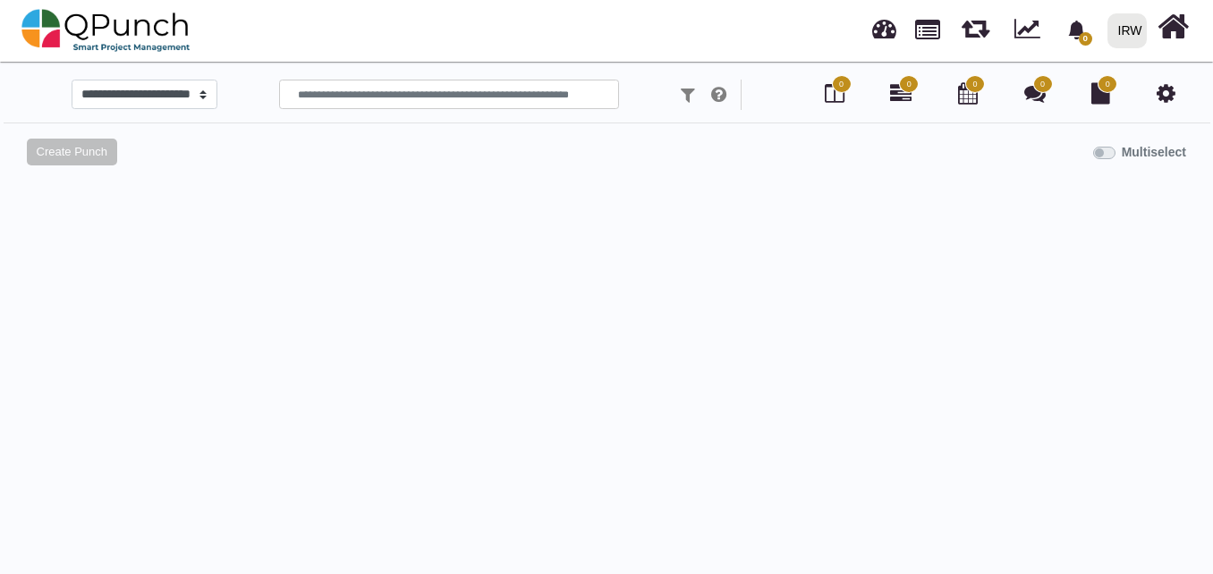
select select
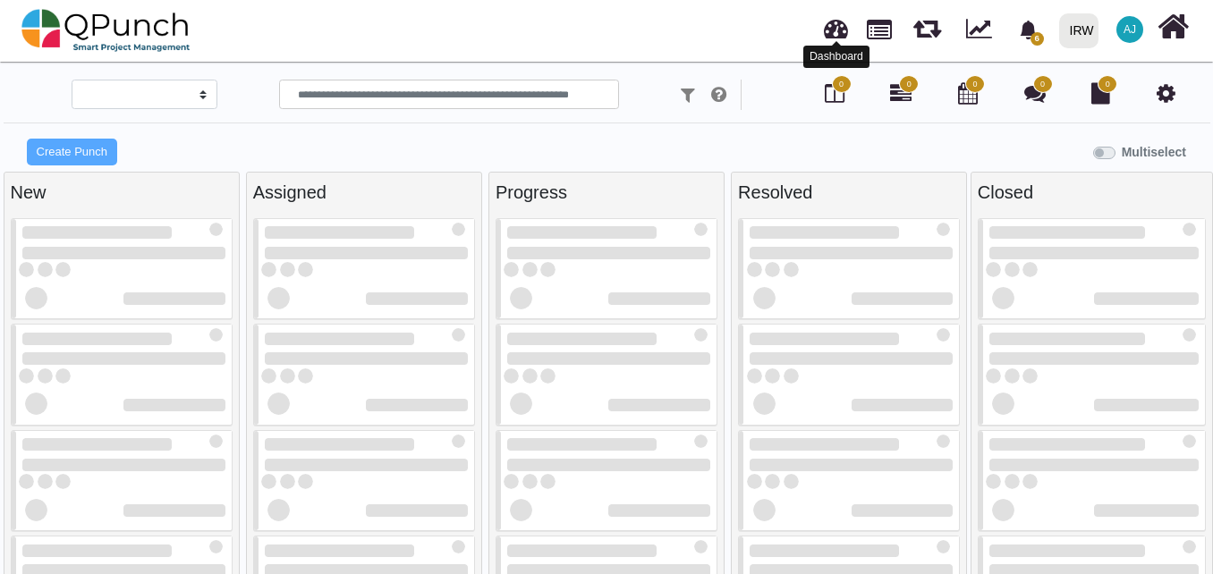
click at [832, 35] on link at bounding box center [836, 27] width 24 height 30
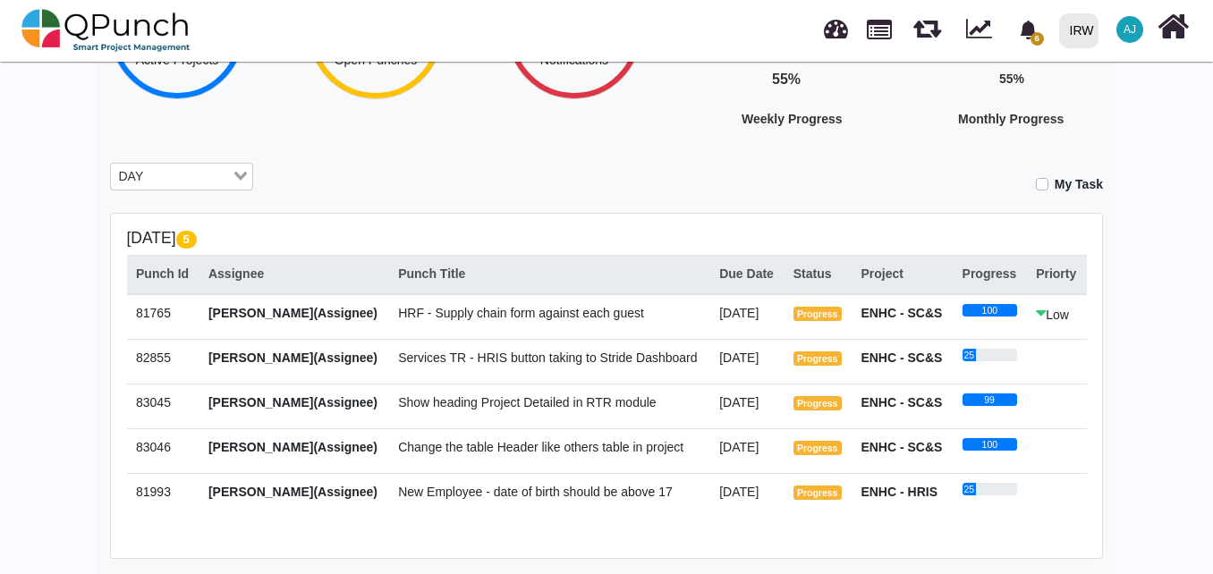
scroll to position [229, 0]
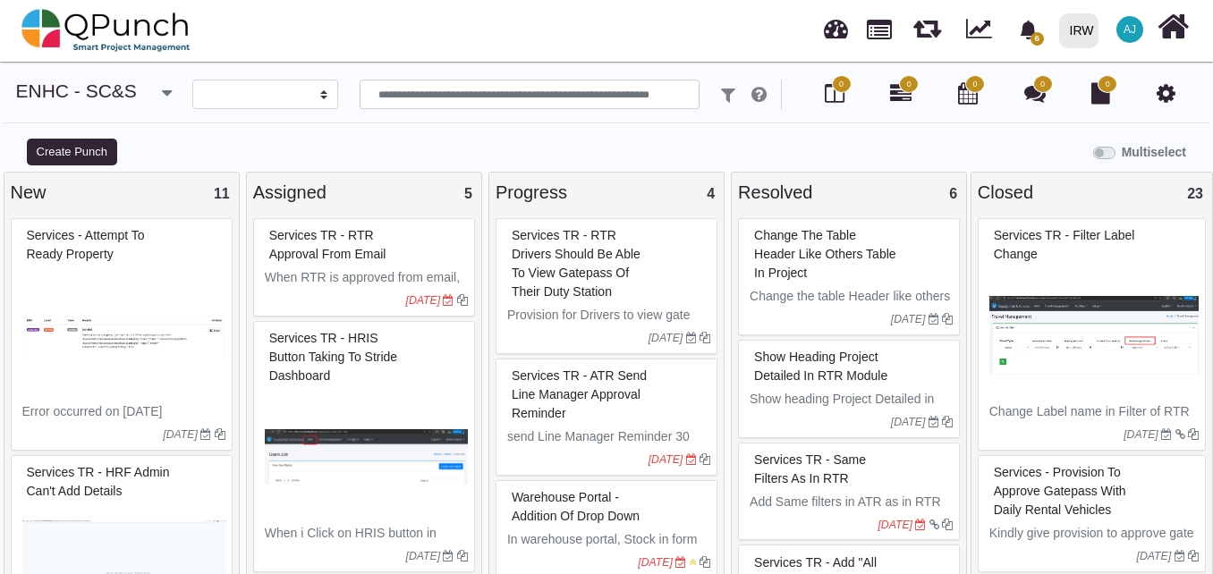
select select
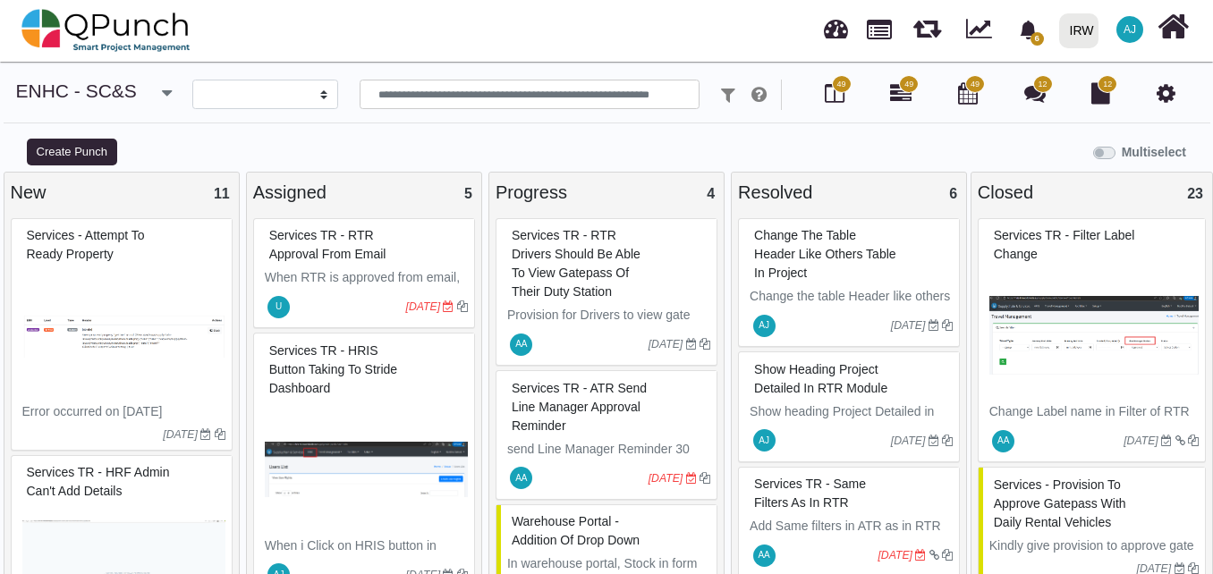
click at [803, 362] on span "Show heading Project Detailed in RTR module" at bounding box center [820, 378] width 133 height 33
click at [1110, 89] on div "Loading..." at bounding box center [1080, 83] width 95 height 34
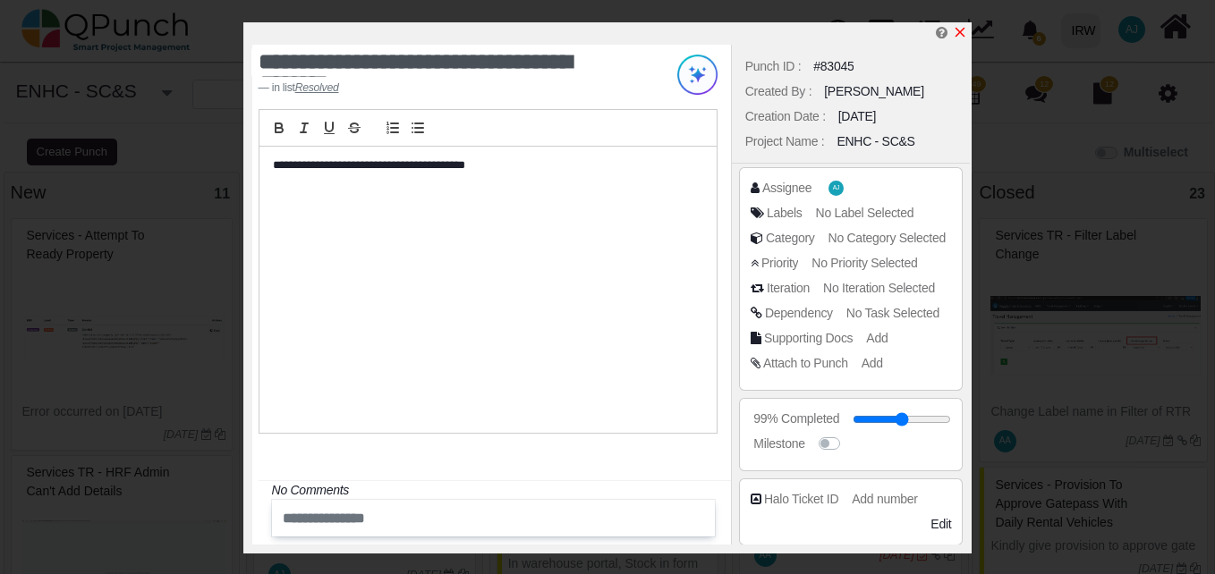
click at [962, 40] on link at bounding box center [960, 32] width 14 height 15
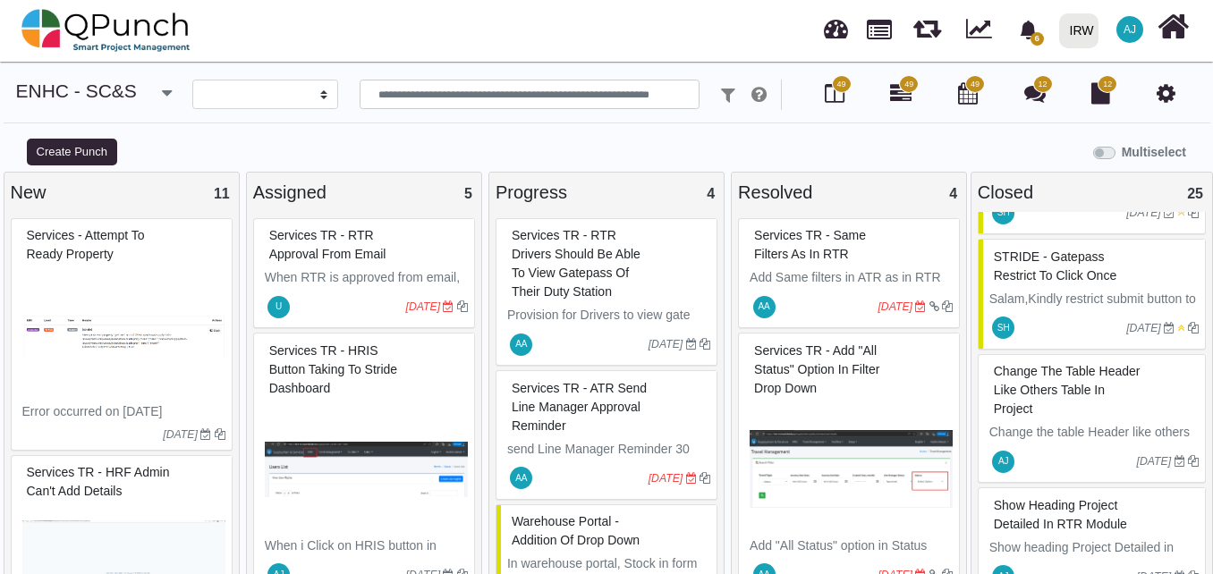
scroll to position [2853, 0]
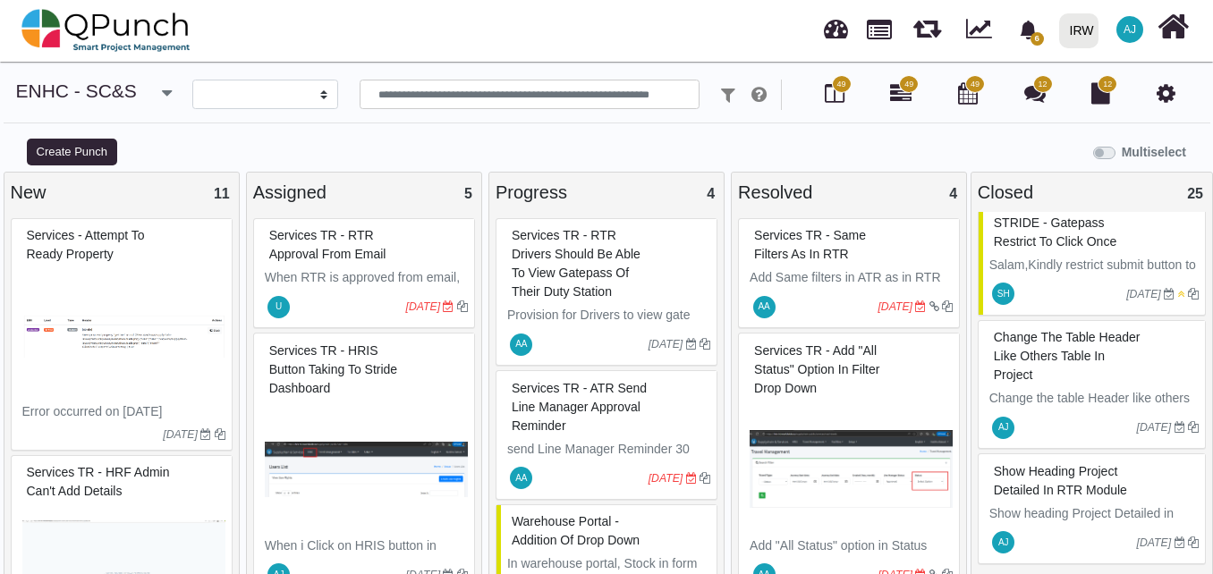
click at [1042, 411] on div "AJ 05-09-2025" at bounding box center [1094, 427] width 222 height 41
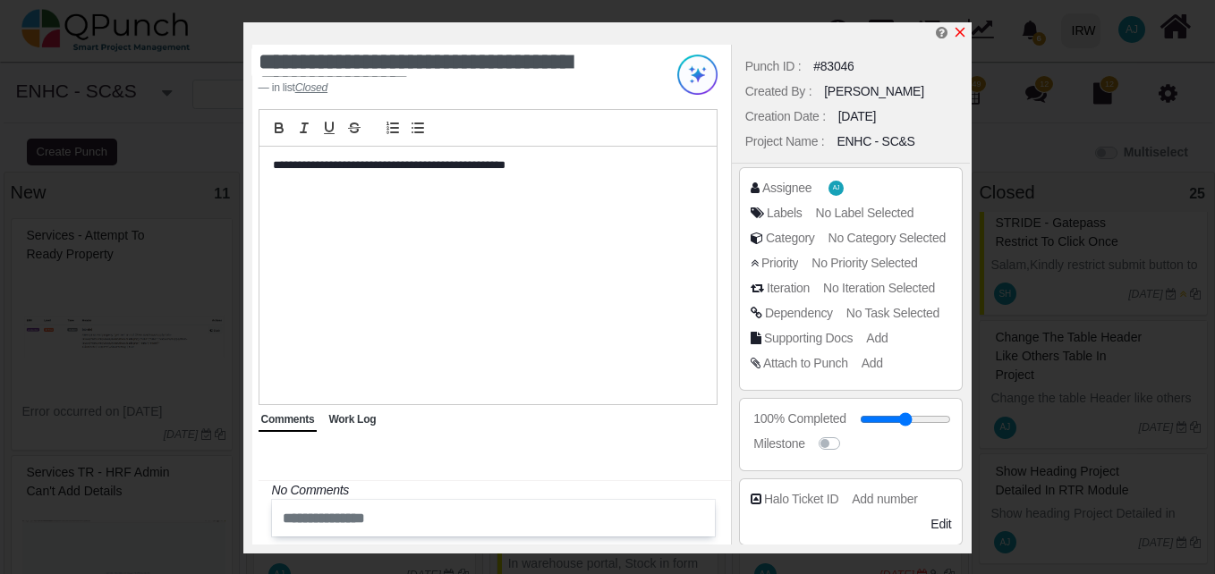
click at [962, 30] on icon "x" at bounding box center [960, 32] width 14 height 14
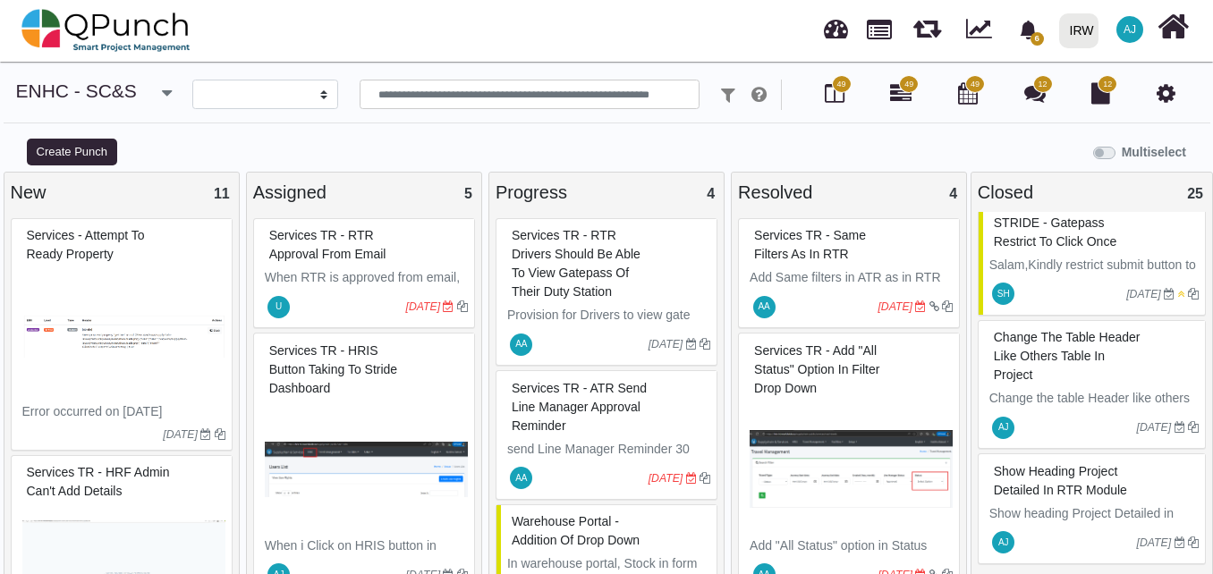
click at [1079, 536] on div at bounding box center [1077, 543] width 119 height 29
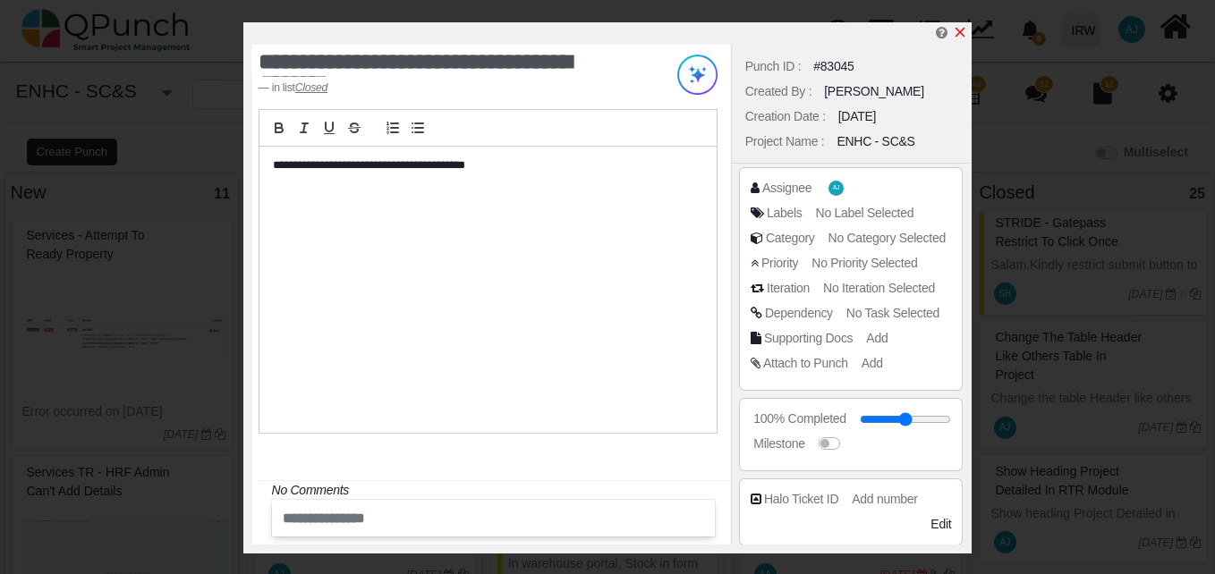
click at [964, 30] on icon "x" at bounding box center [961, 33] width 10 height 10
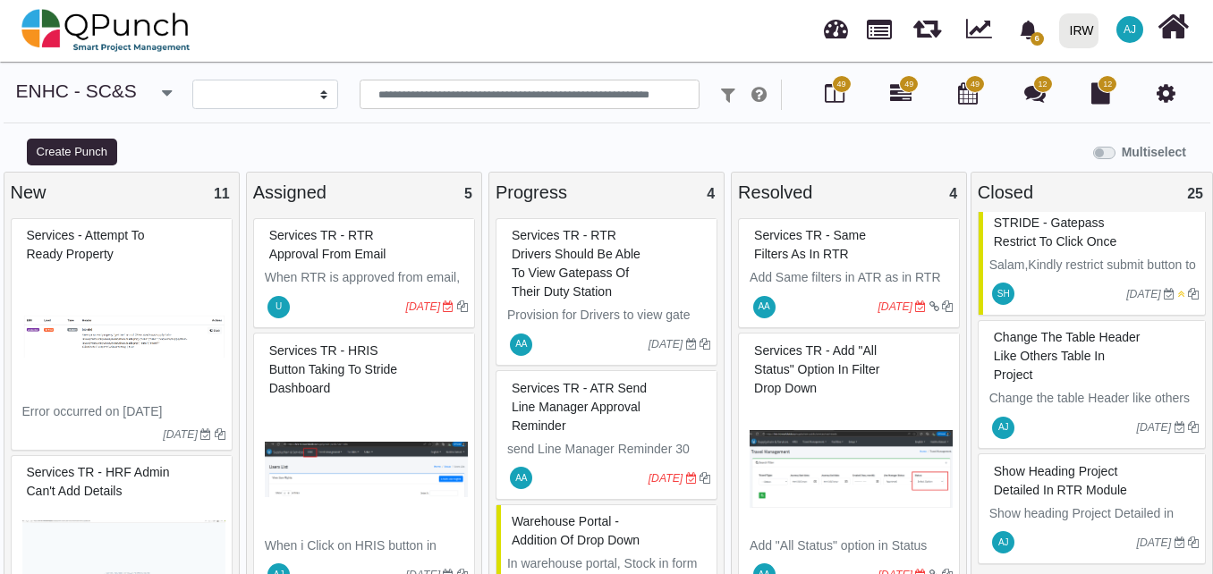
click at [1052, 411] on div "AJ 05-09-2025" at bounding box center [1094, 427] width 222 height 41
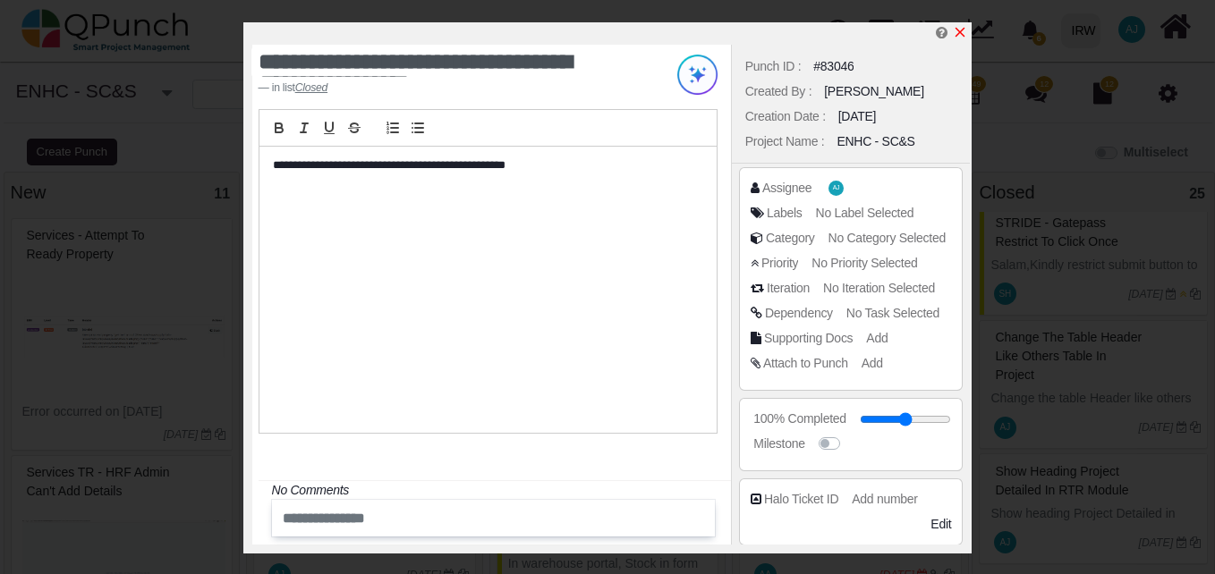
click at [958, 33] on icon "x" at bounding box center [960, 32] width 14 height 14
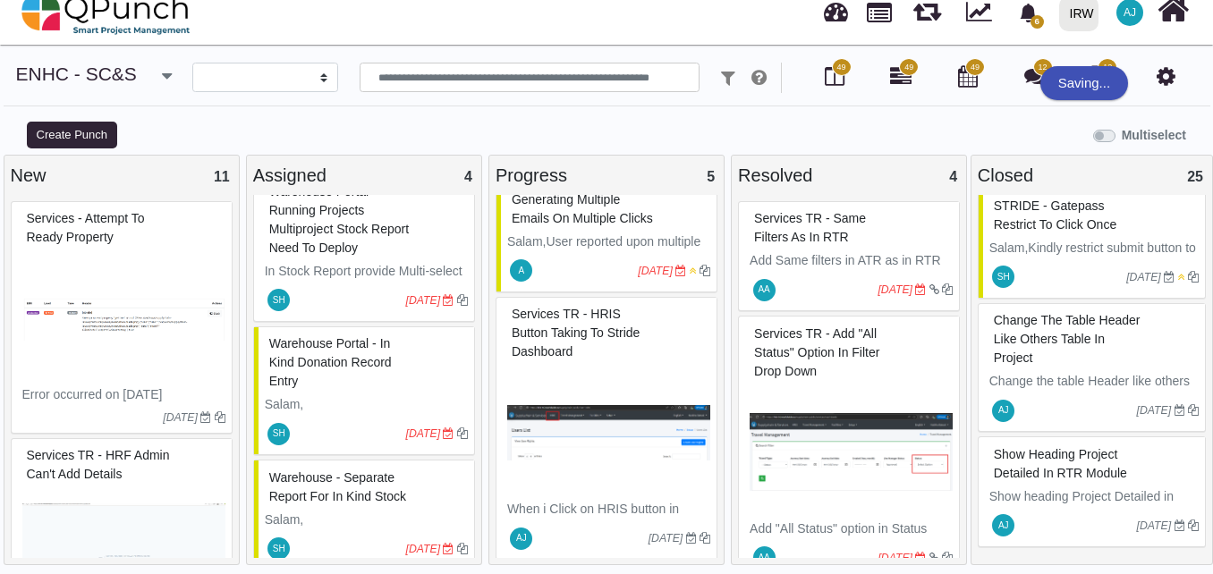
scroll to position [472, 0]
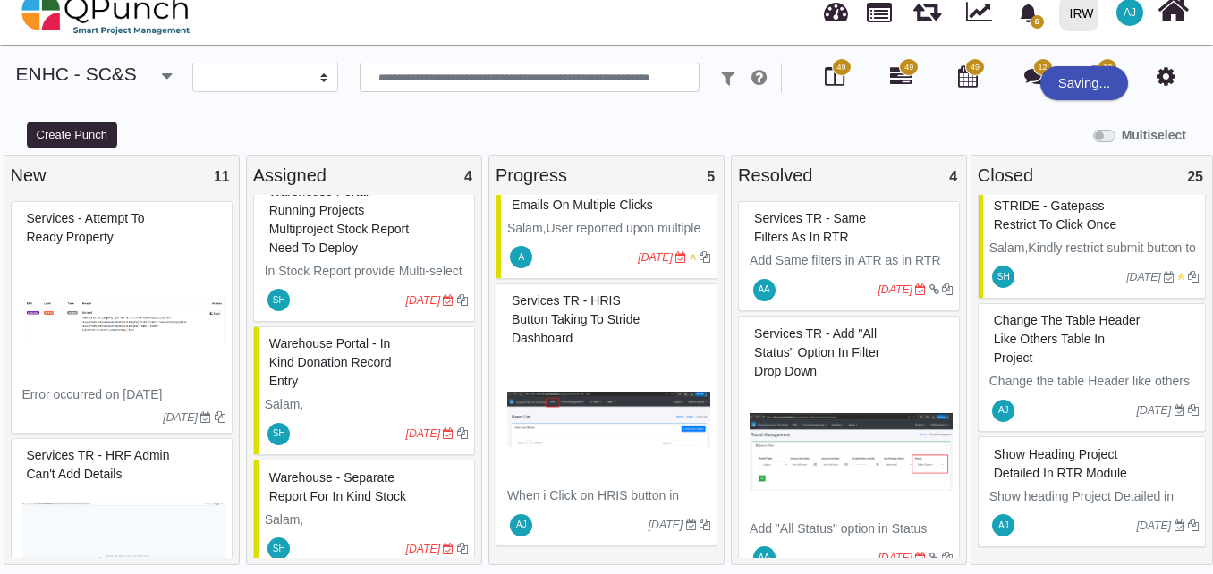
click at [593, 438] on img at bounding box center [608, 420] width 203 height 134
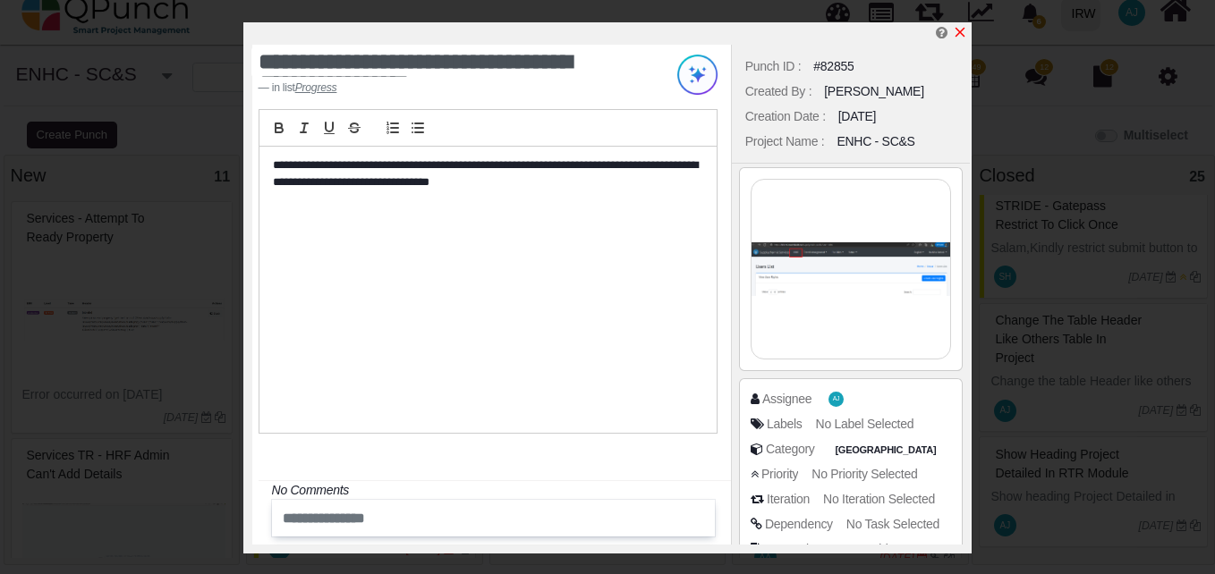
click at [957, 35] on icon "x" at bounding box center [960, 32] width 14 height 14
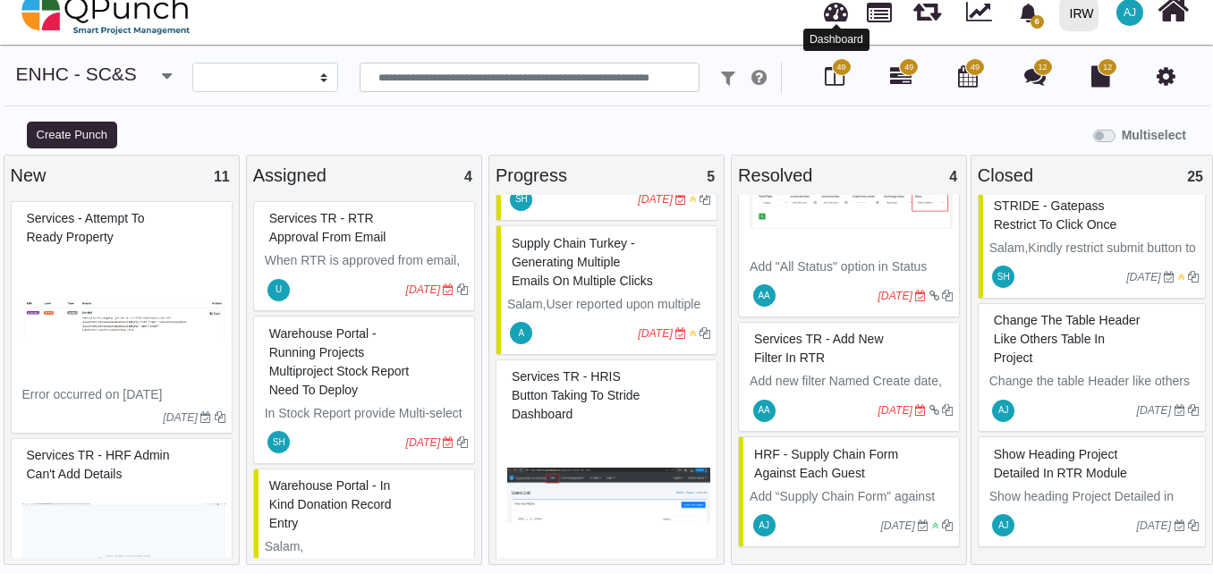
click at [826, 14] on link at bounding box center [836, 10] width 24 height 30
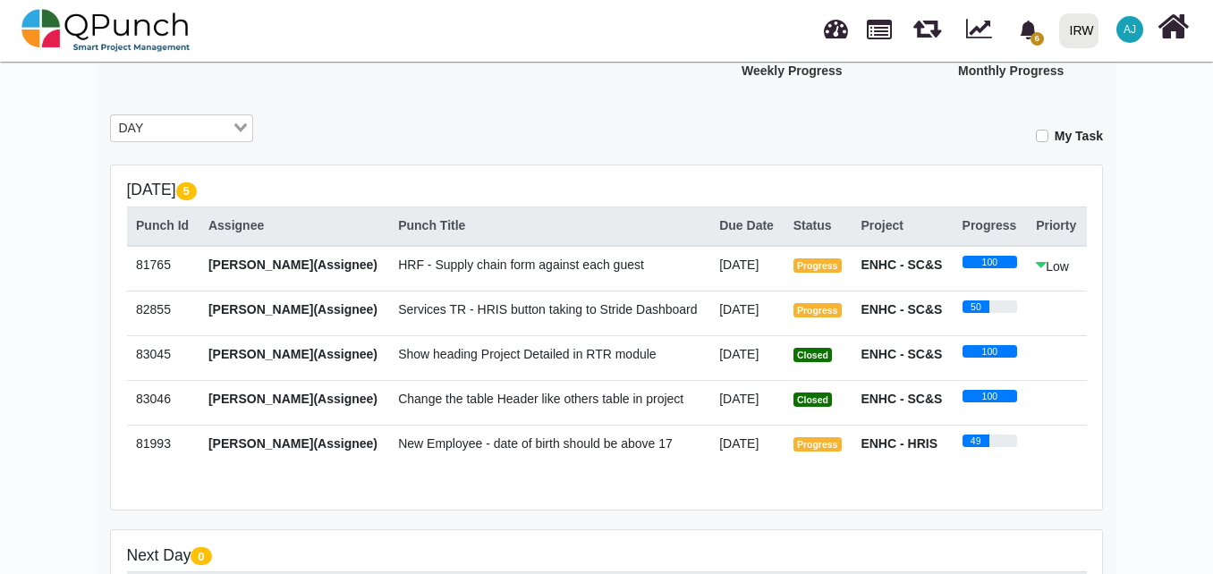
scroll to position [279, 0]
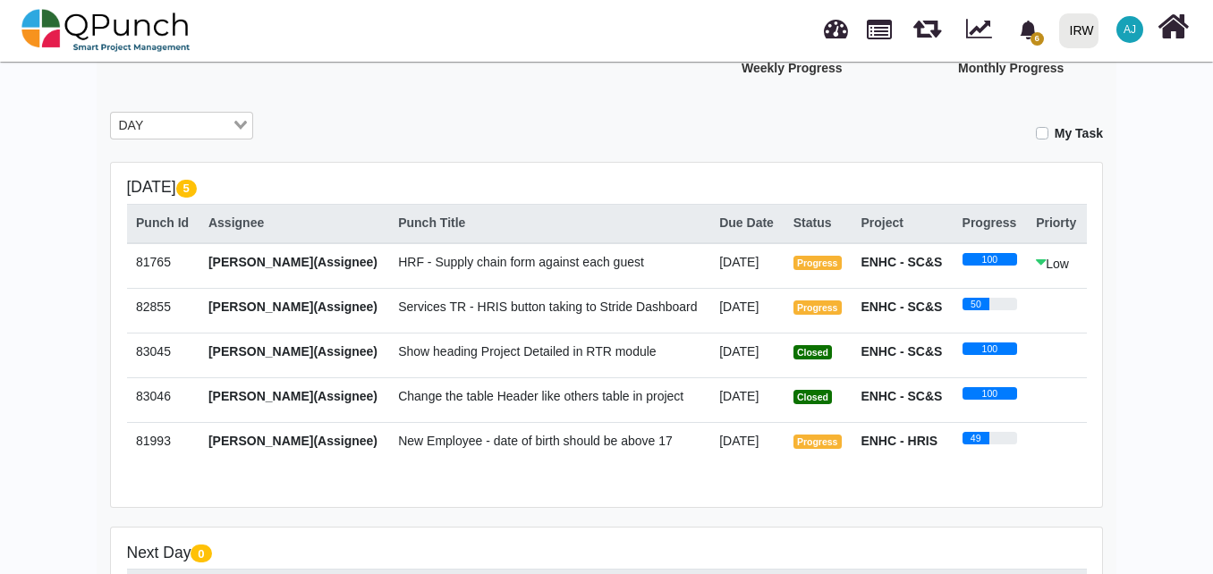
click at [509, 435] on span "New Employee - date of birth should be above 17" at bounding box center [535, 441] width 275 height 14
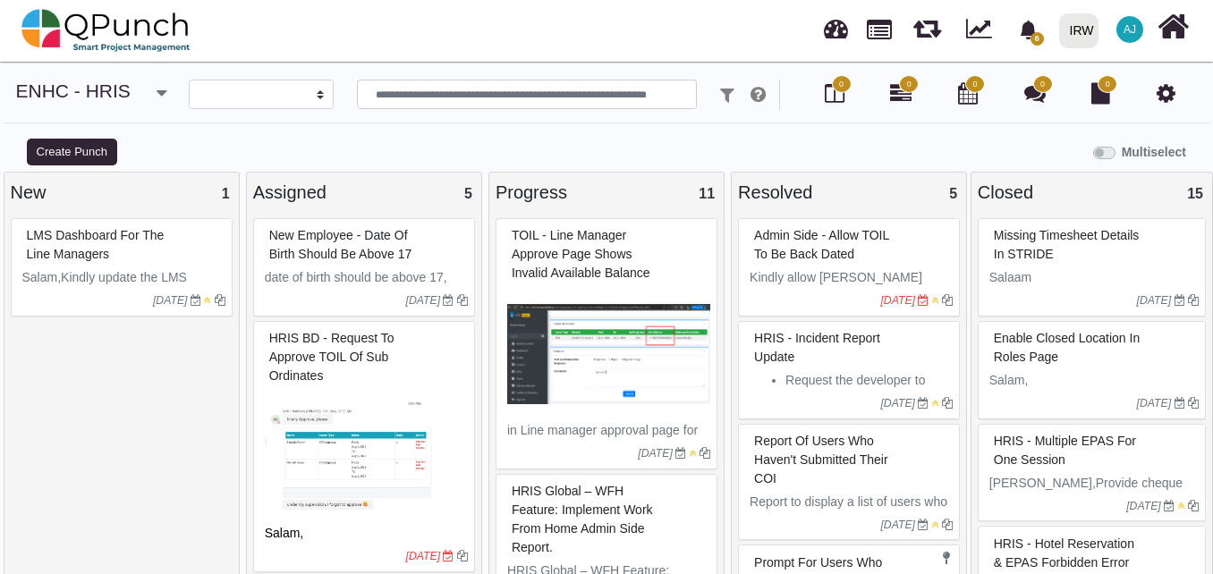
select select
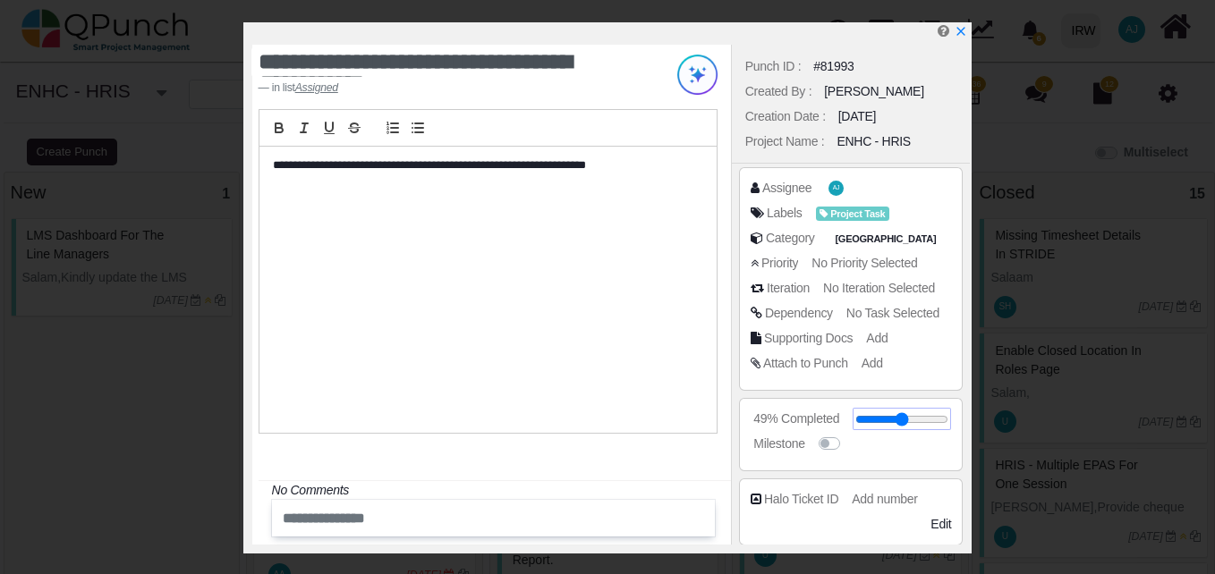
drag, startPoint x: 900, startPoint y: 417, endPoint x: 868, endPoint y: 413, distance: 32.4
click at [868, 416] on input "range" at bounding box center [901, 419] width 93 height 7
type input "**"
click at [969, 36] on div at bounding box center [611, 33] width 718 height 22
click at [957, 36] on icon "x" at bounding box center [960, 32] width 14 height 14
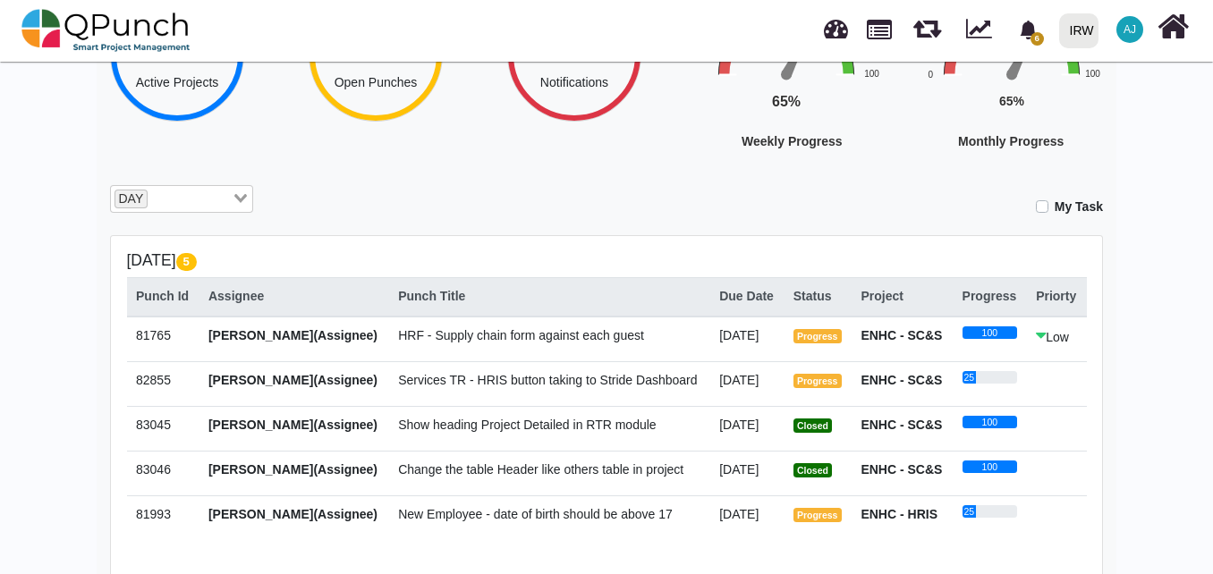
scroll to position [209, 0]
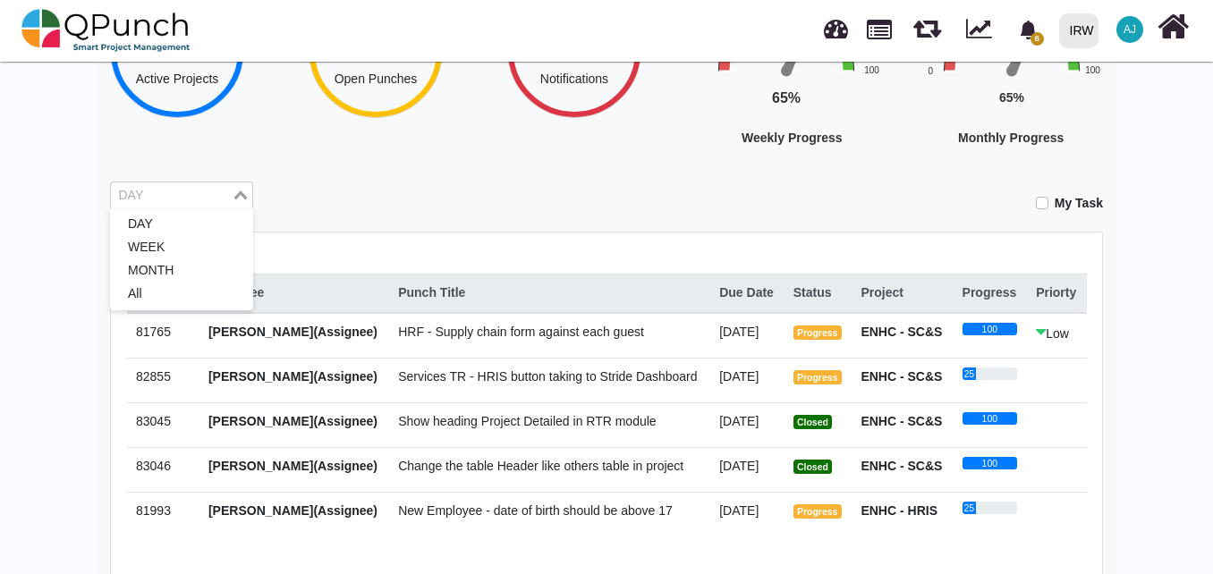
click at [179, 189] on input "Search for option" at bounding box center [171, 196] width 117 height 20
click at [170, 257] on li "WEEK" at bounding box center [181, 247] width 143 height 23
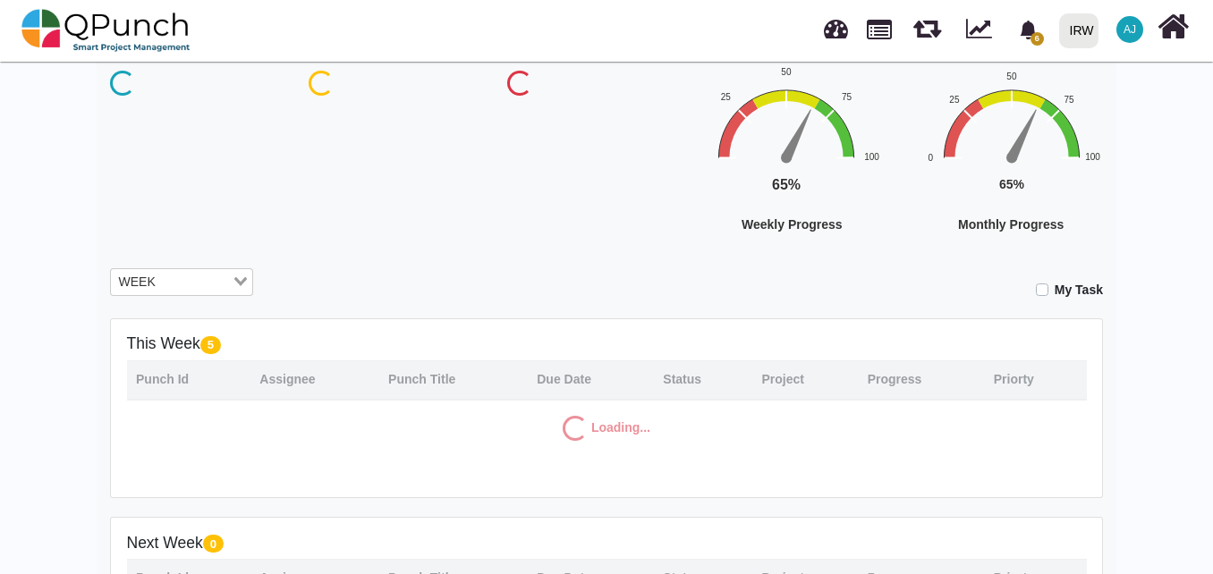
scroll to position [94, 0]
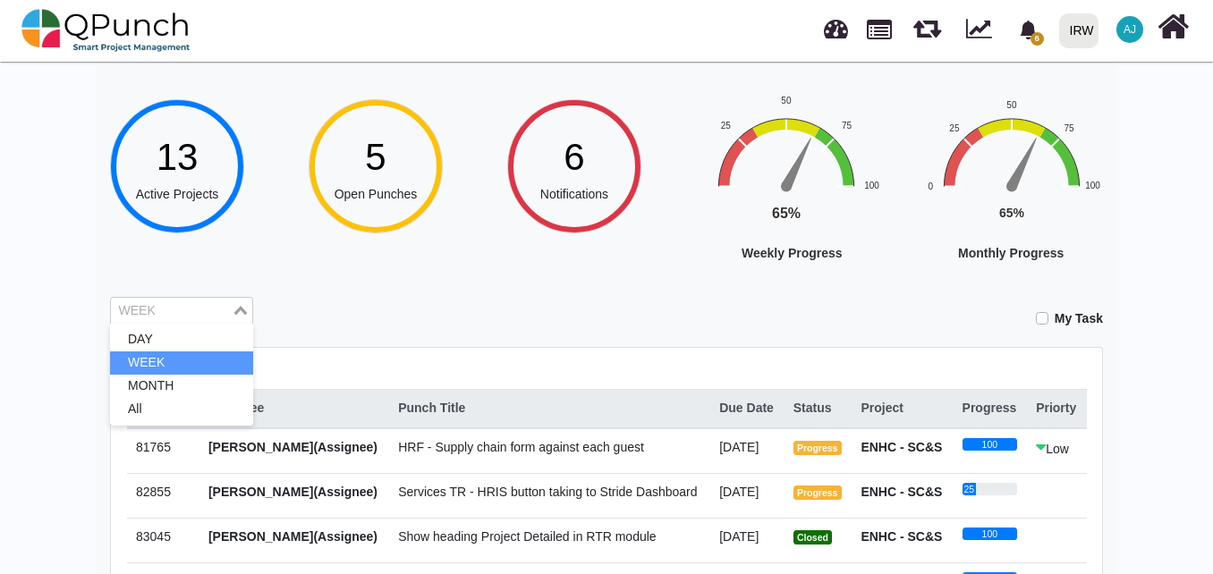
click at [173, 319] on input "Search for option" at bounding box center [171, 312] width 117 height 20
click at [179, 392] on li "MONTH" at bounding box center [181, 386] width 143 height 23
click at [191, 319] on input "Search for option" at bounding box center [171, 312] width 117 height 20
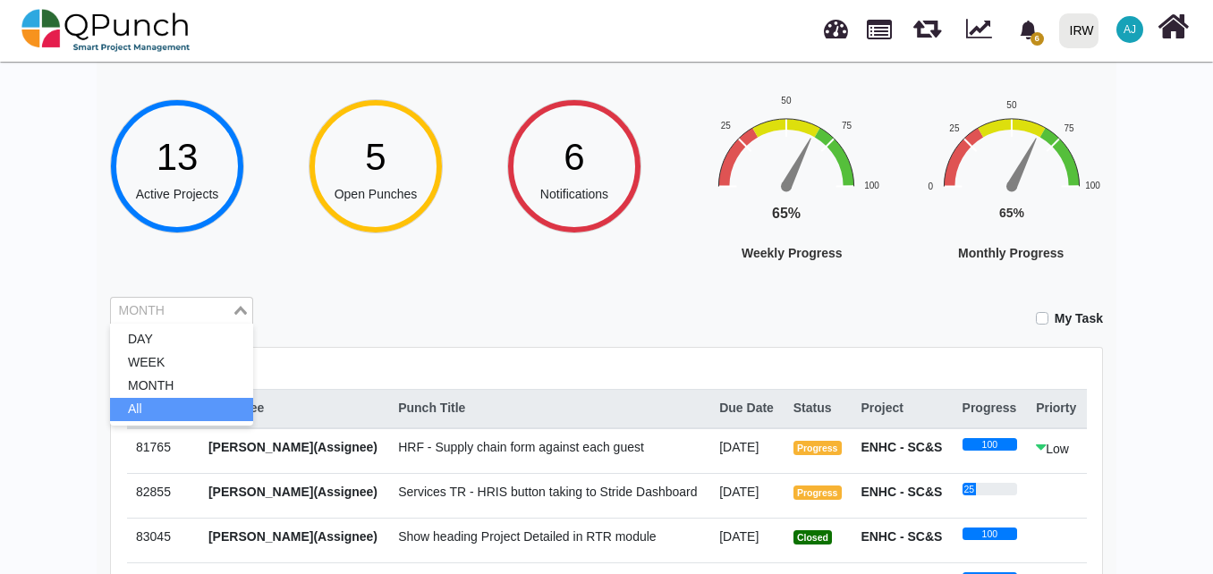
click at [183, 407] on li "All" at bounding box center [181, 409] width 143 height 23
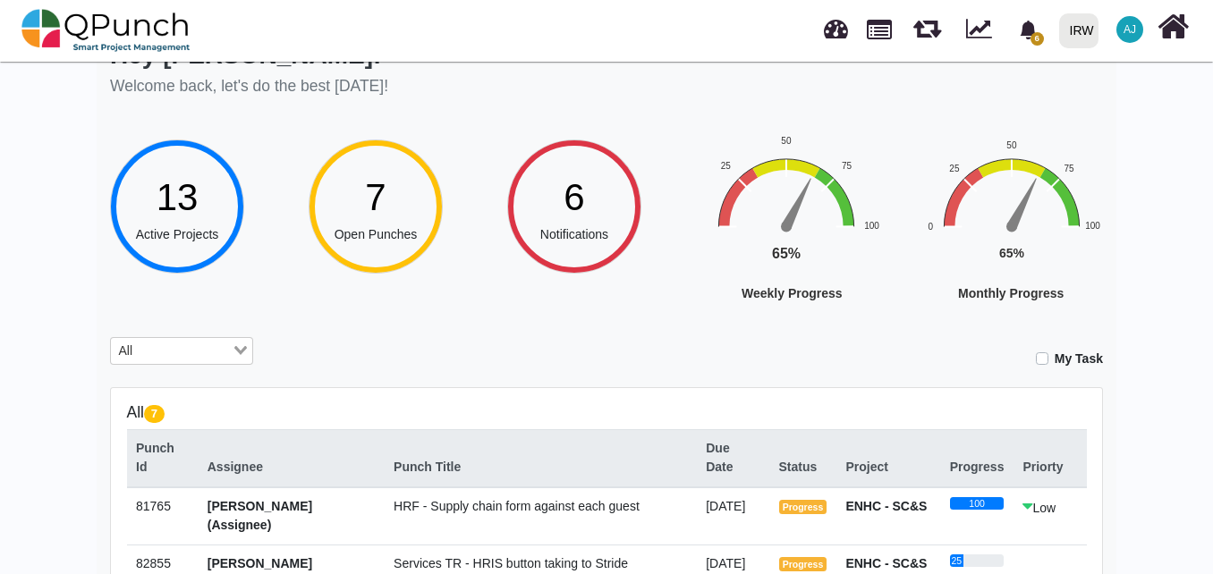
scroll to position [261, 0]
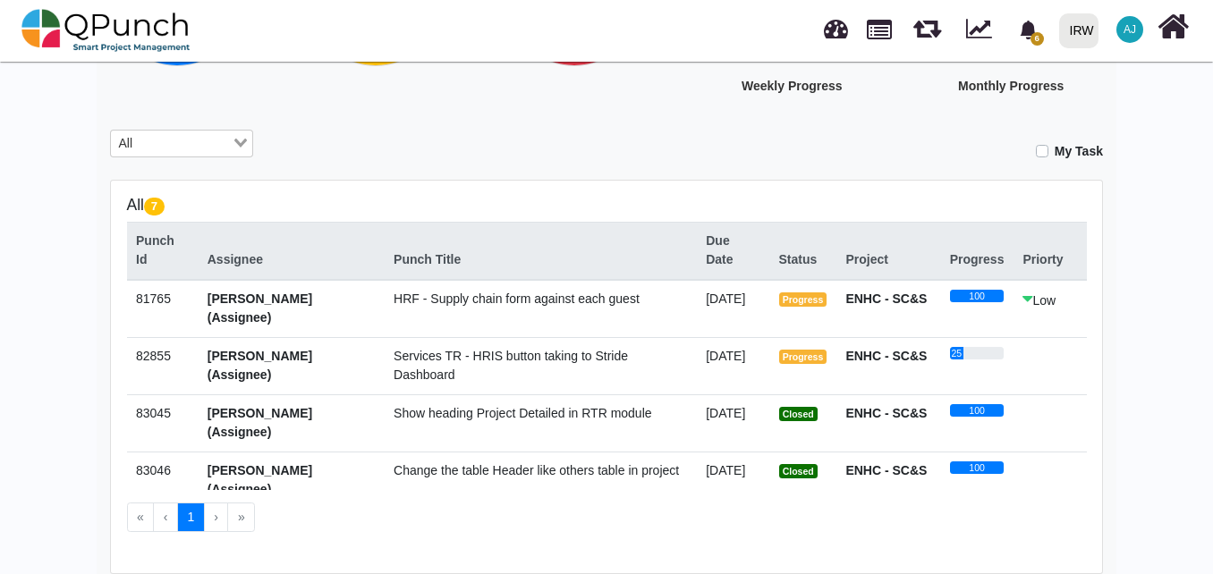
drag, startPoint x: 591, startPoint y: 336, endPoint x: 394, endPoint y: 337, distance: 196.9
click at [394, 337] on td "HRF - Supply chain form against each guest" at bounding box center [541, 309] width 312 height 58
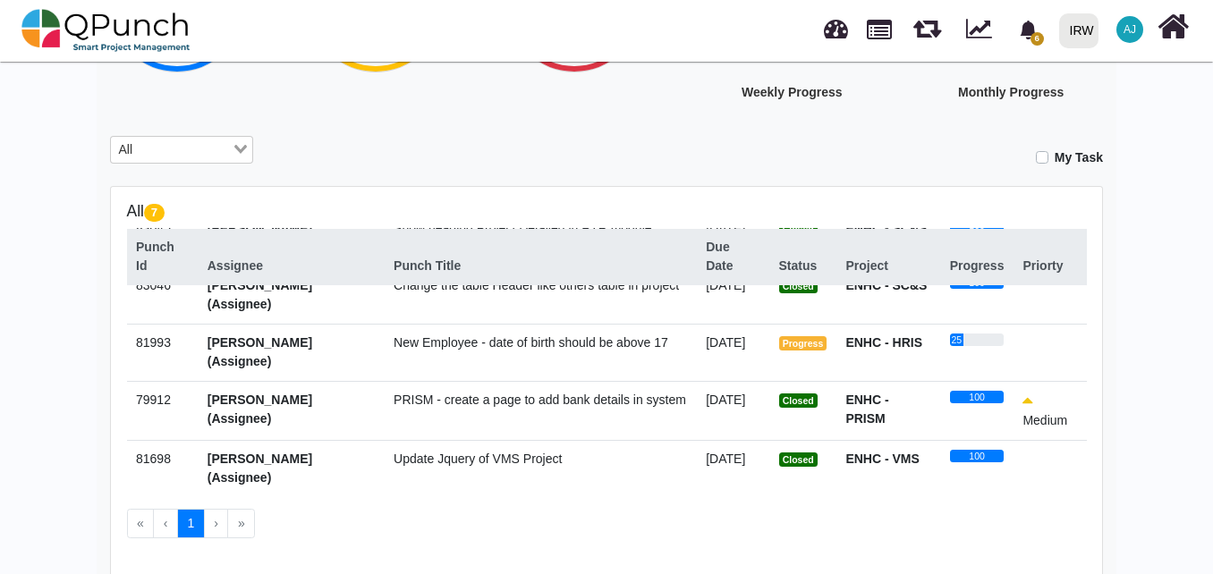
scroll to position [191, 0]
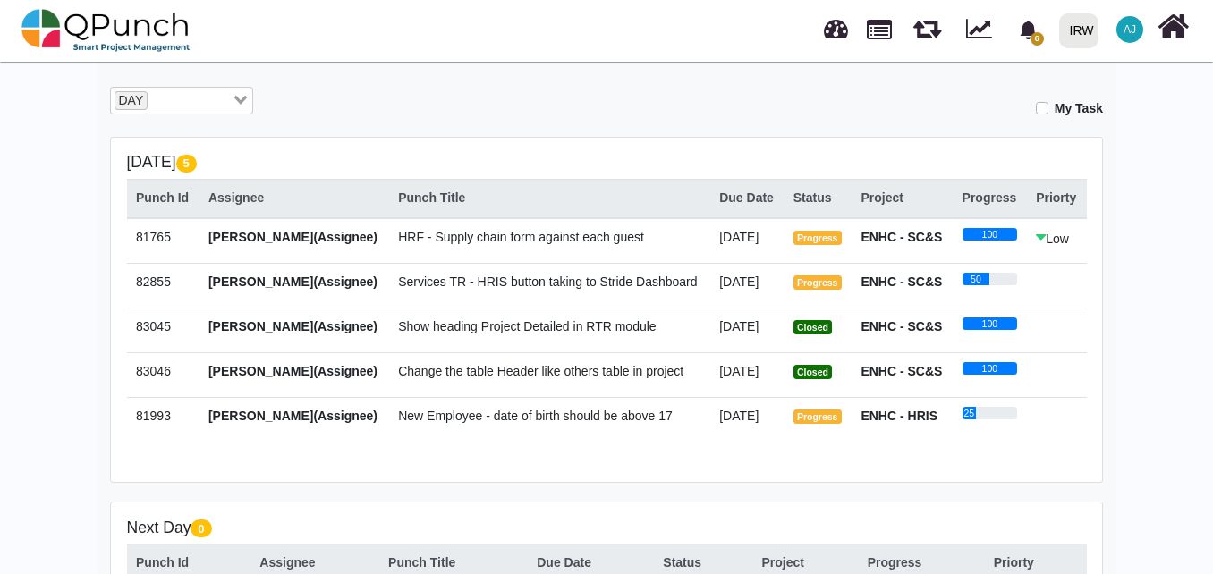
scroll to position [308, 0]
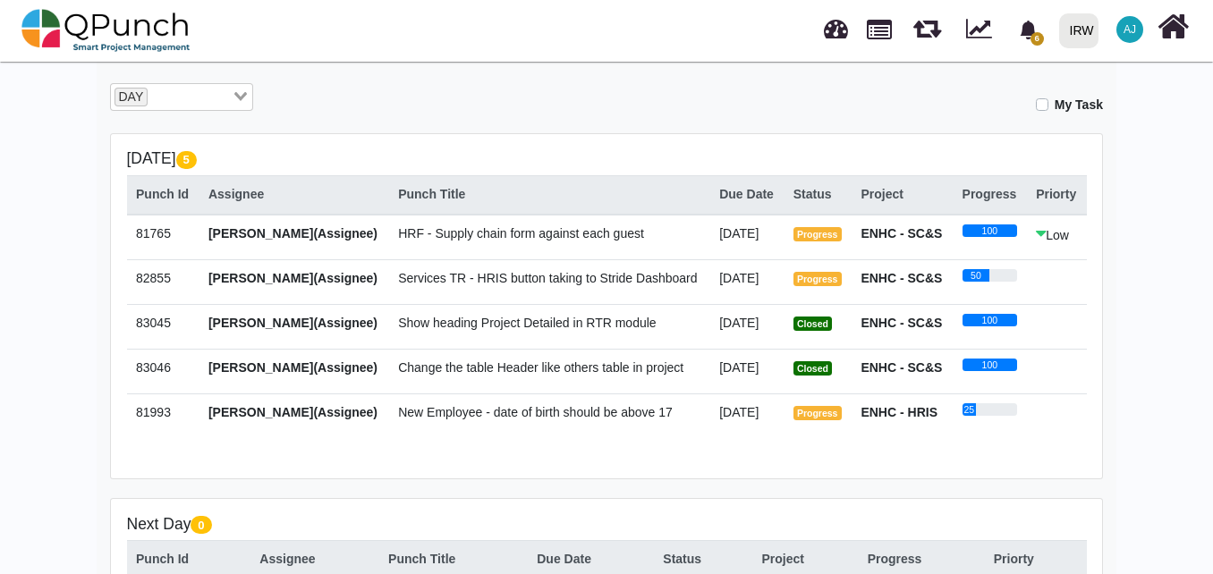
click at [584, 414] on span "New Employee - date of birth should be above 17" at bounding box center [535, 412] width 275 height 14
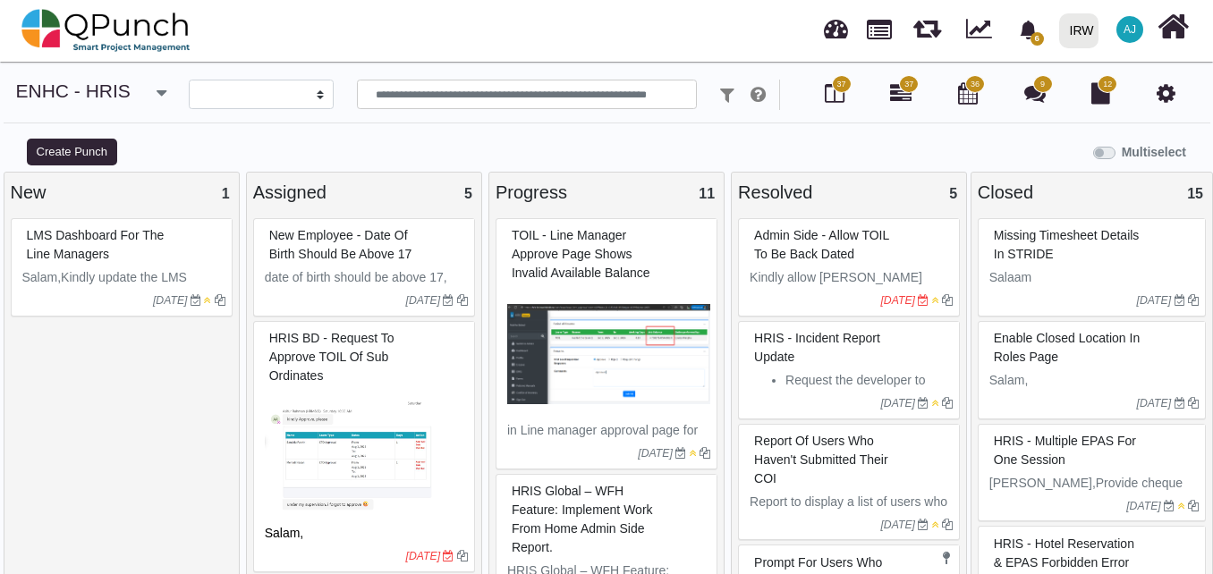
select select
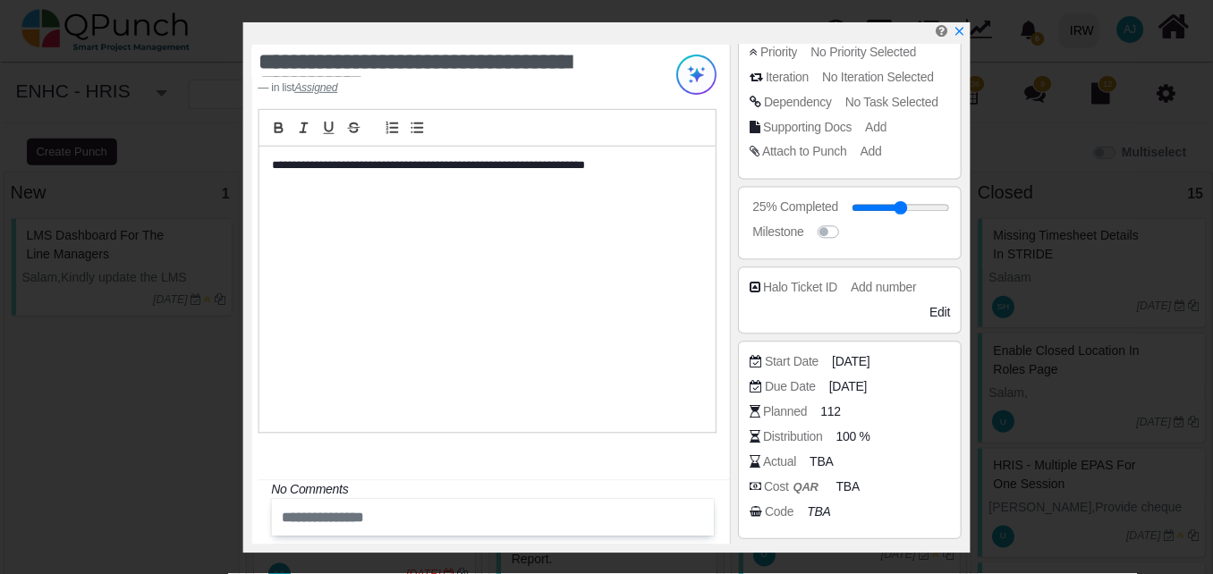
scroll to position [209, 0]
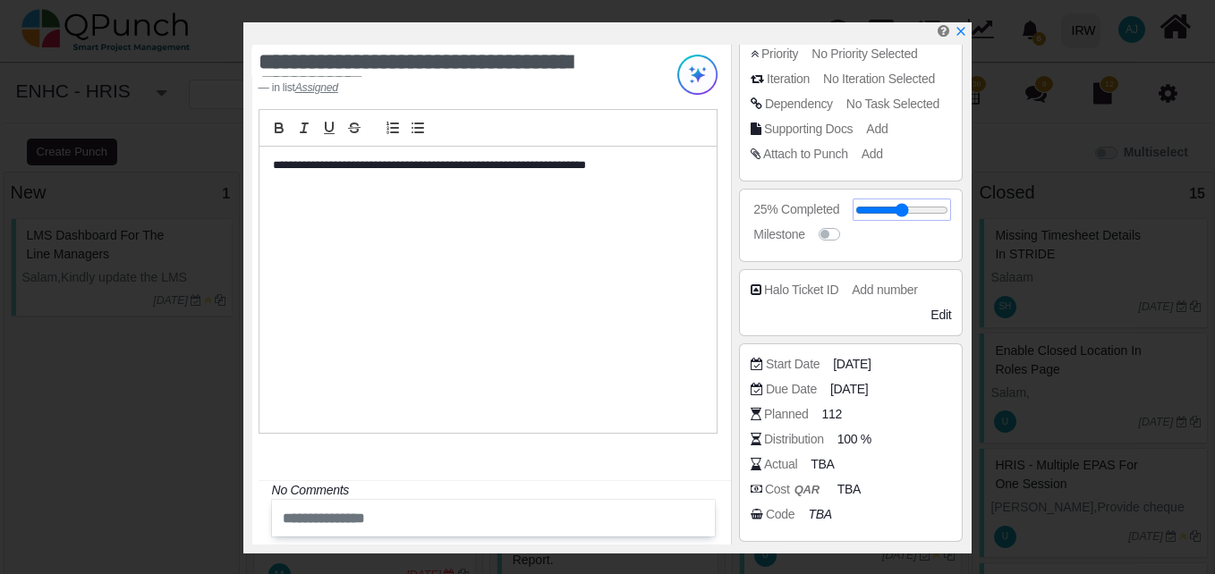
drag, startPoint x: 885, startPoint y: 211, endPoint x: 930, endPoint y: 213, distance: 44.8
click at [930, 213] on input "range" at bounding box center [901, 210] width 93 height 7
type input "**"
click at [957, 38] on icon "x" at bounding box center [960, 32] width 14 height 14
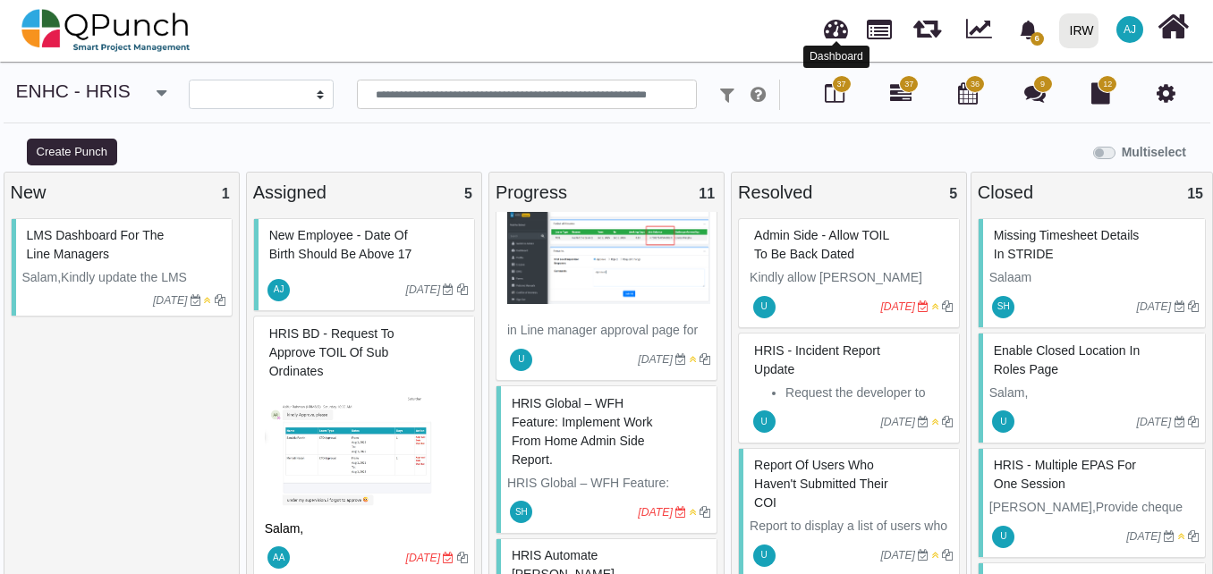
click at [830, 35] on link at bounding box center [836, 27] width 24 height 30
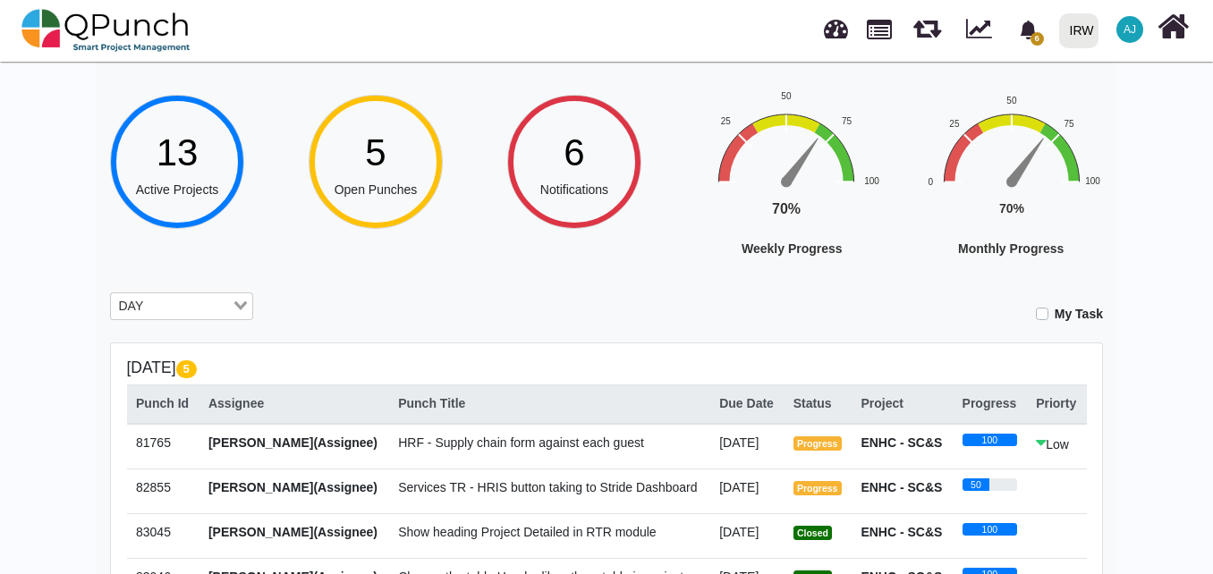
scroll to position [98, 0]
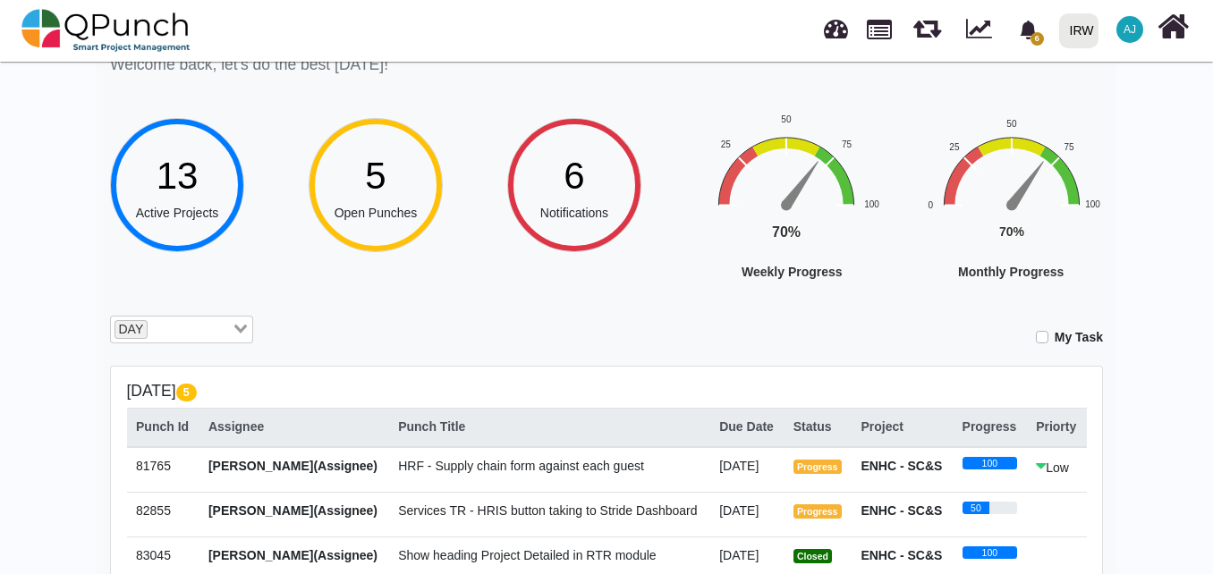
scroll to position [74, 0]
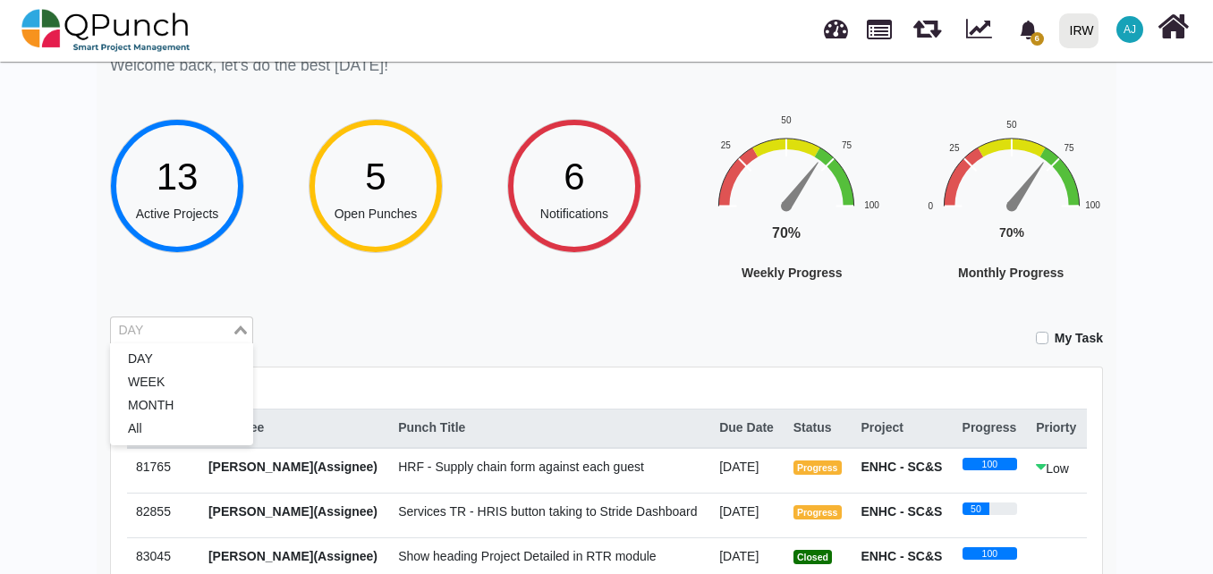
click at [221, 318] on div "DAY" at bounding box center [171, 329] width 121 height 23
click at [417, 285] on div "Hey [PERSON_NAME]! Welcome back, let's do the best [DATE]! 13 Active Projects 5…" at bounding box center [607, 526] width 1020 height 1013
click at [1044, 330] on div "My Task" at bounding box center [691, 332] width 823 height 31
click at [1055, 332] on label "My Task" at bounding box center [1079, 338] width 48 height 19
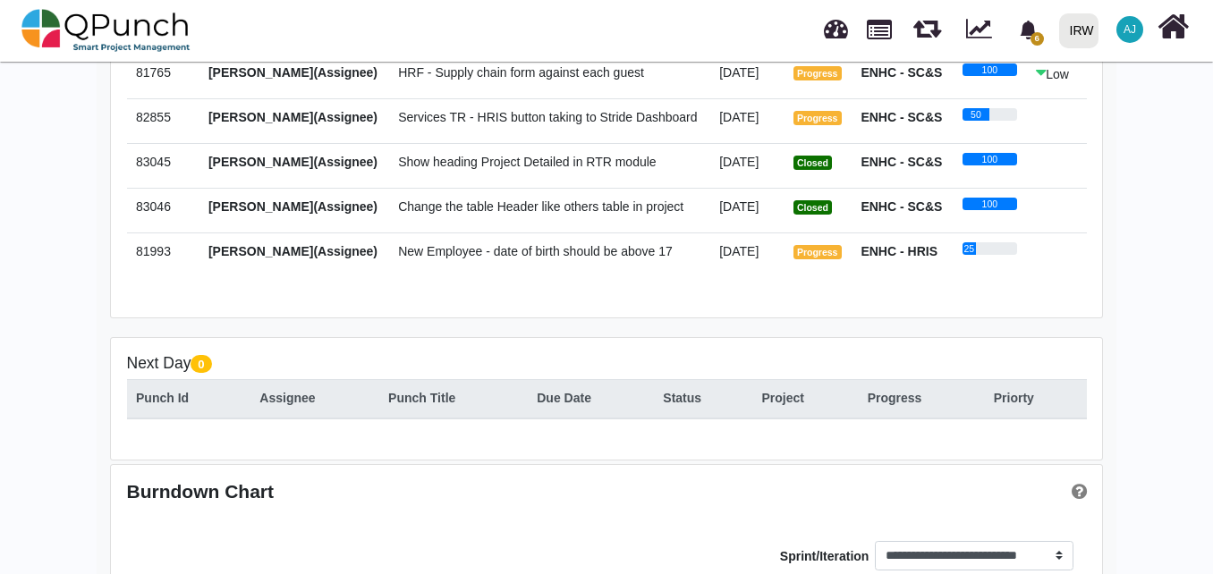
scroll to position [534, 0]
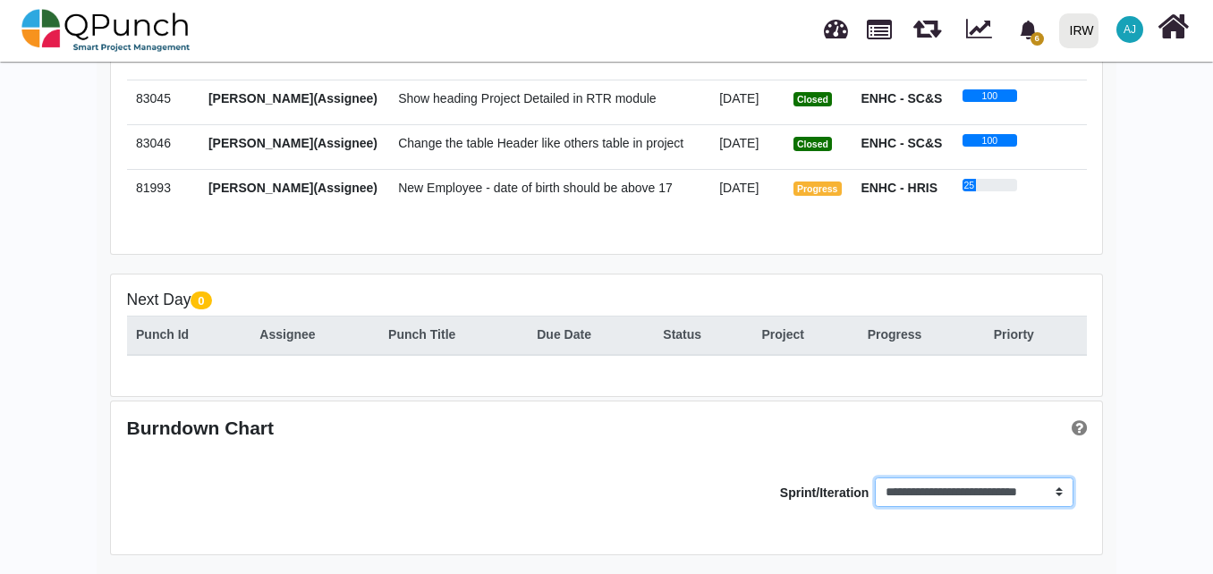
click at [1044, 482] on select "**********" at bounding box center [974, 493] width 198 height 30
click at [1127, 475] on div "Hey [PERSON_NAME]! Welcome back, let's do the best [DATE]! 13 Active Projects 5…" at bounding box center [606, 50] width 1213 height 1050
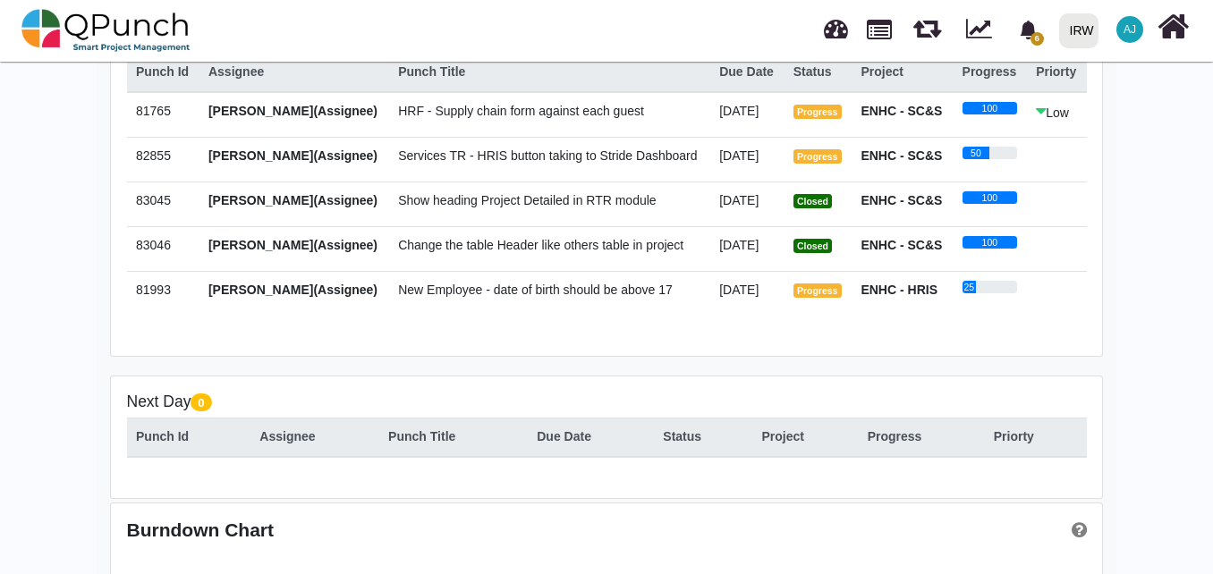
scroll to position [429, 0]
click at [438, 117] on span "HRF - Supply chain form against each guest" at bounding box center [521, 112] width 246 height 14
click at [288, 119] on span "Abdullah Jahangir(Assignee)" at bounding box center [292, 112] width 169 height 14
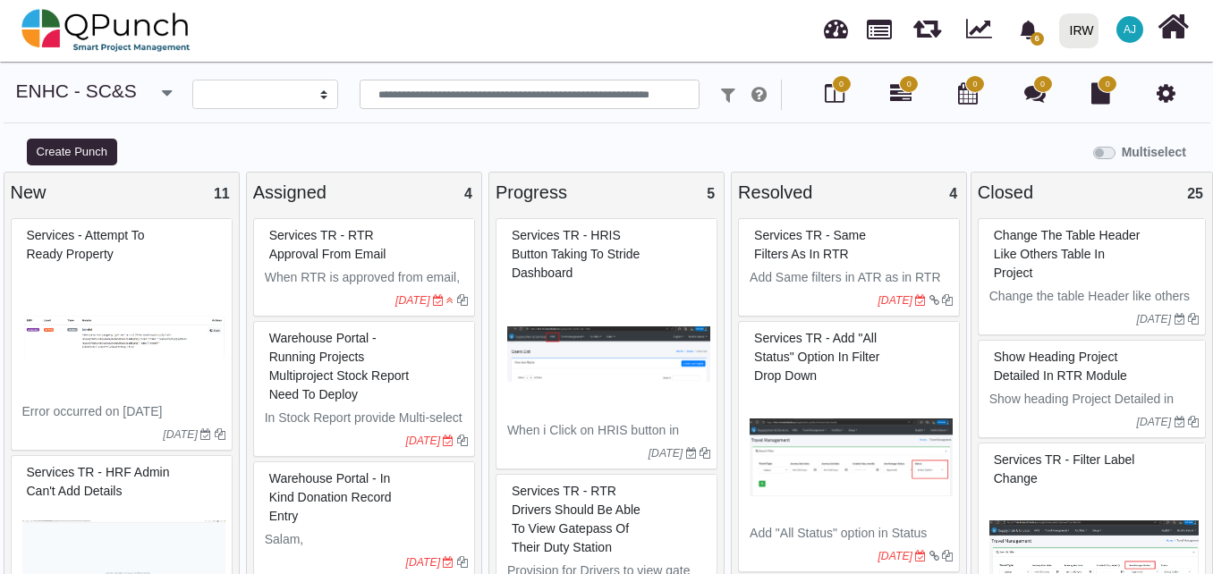
select select
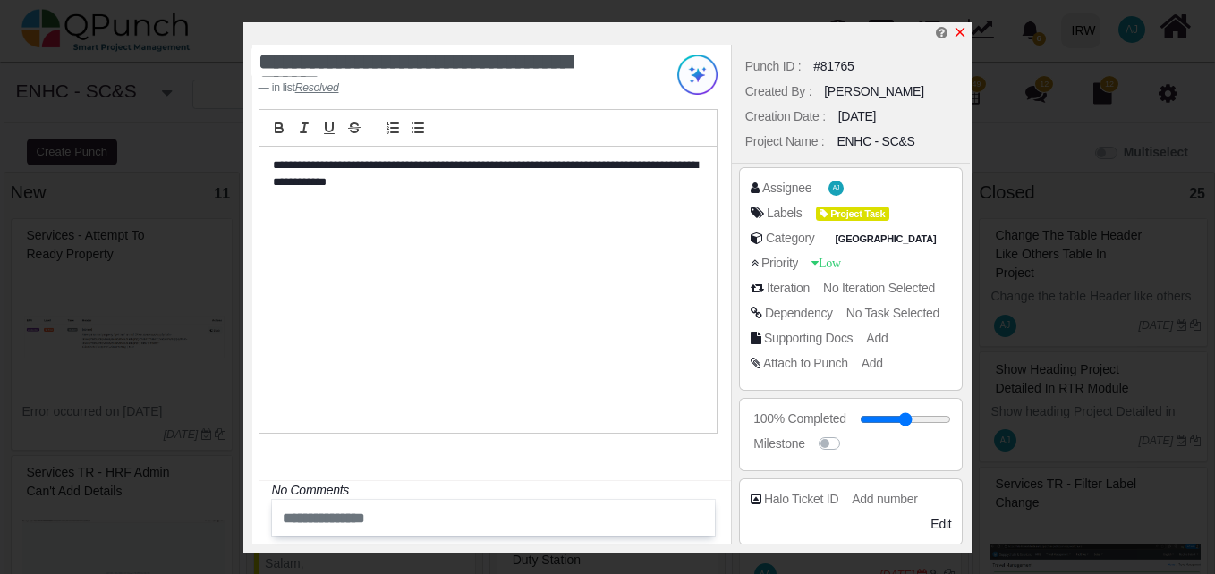
click at [959, 36] on icon "x" at bounding box center [960, 32] width 14 height 14
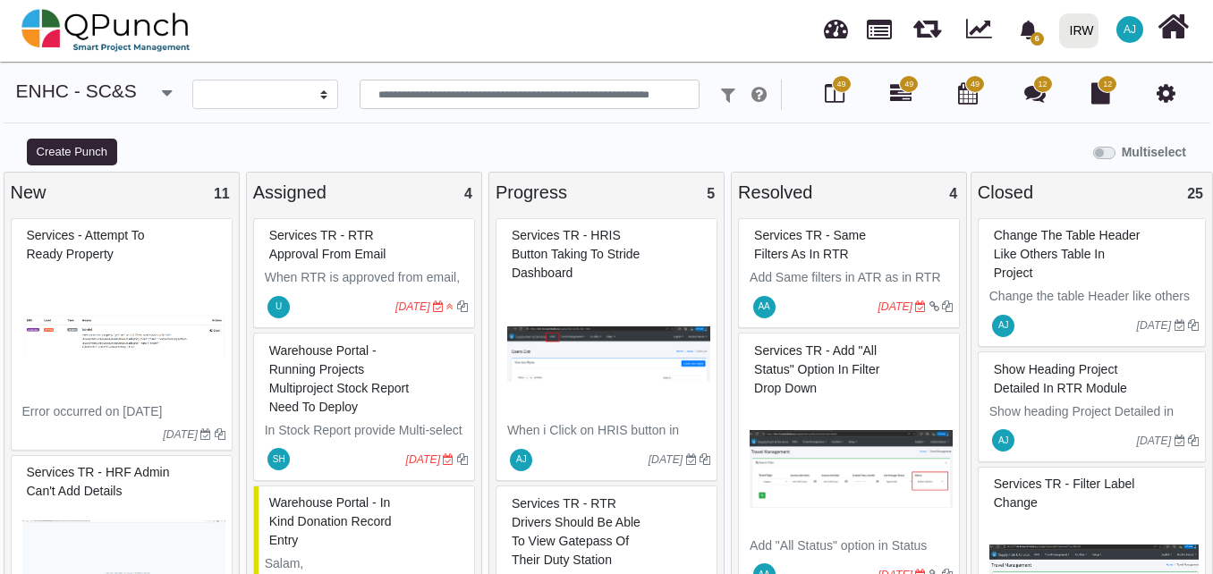
click at [395, 294] on small "[DATE]" at bounding box center [431, 307] width 72 height 29
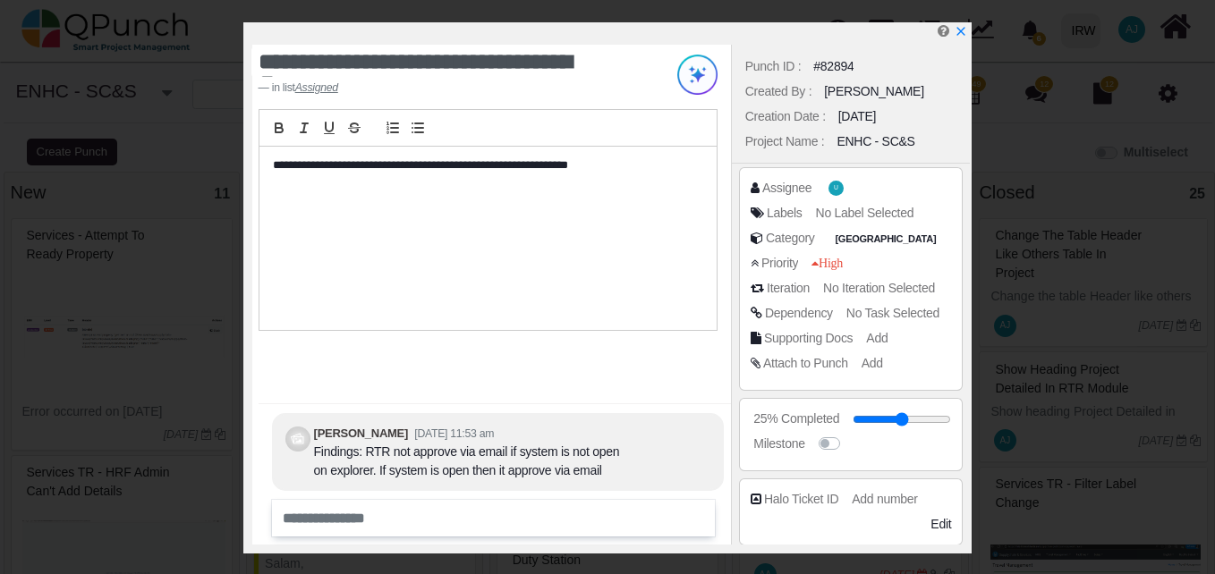
click at [759, 368] on icon at bounding box center [756, 363] width 10 height 13
click at [959, 33] on icon "x" at bounding box center [961, 33] width 10 height 10
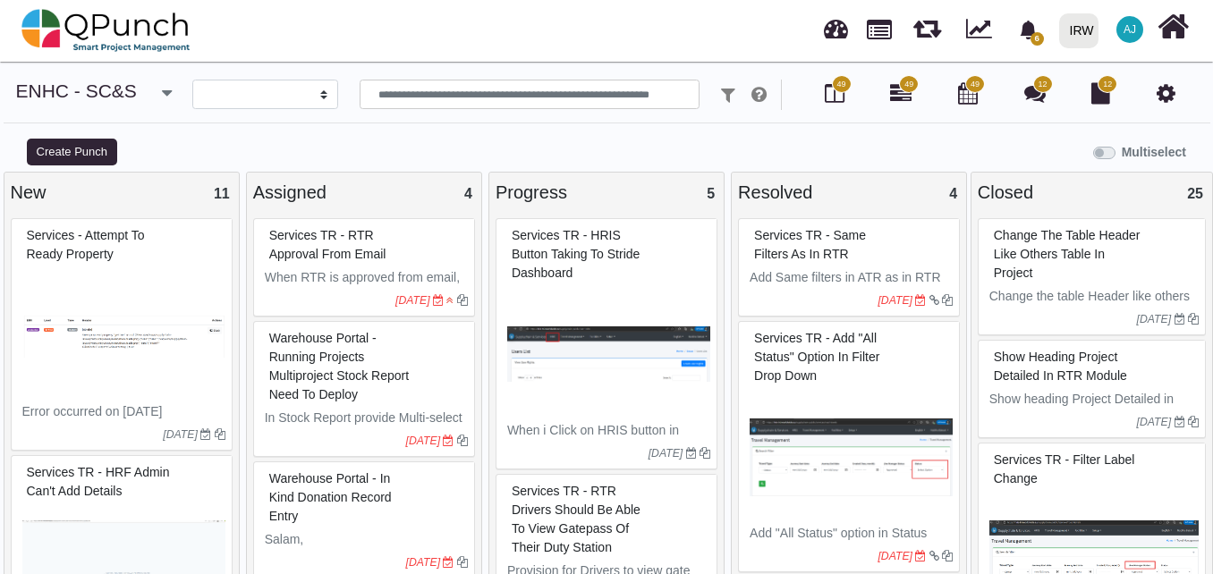
select select
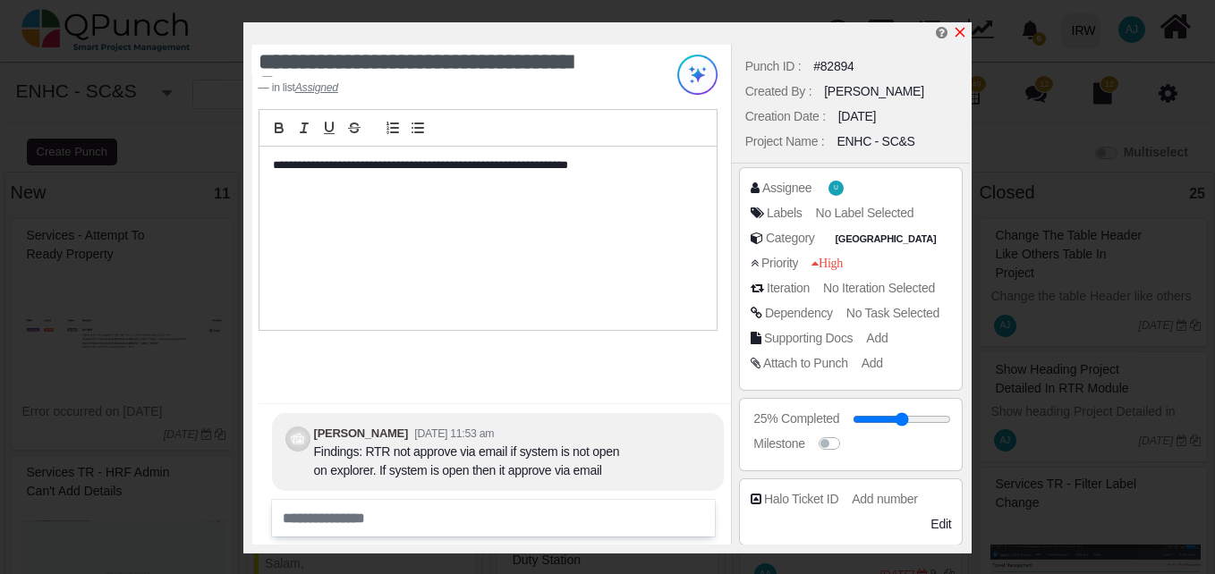
click at [957, 25] on link at bounding box center [960, 32] width 14 height 15
